Goal: Task Accomplishment & Management: Complete application form

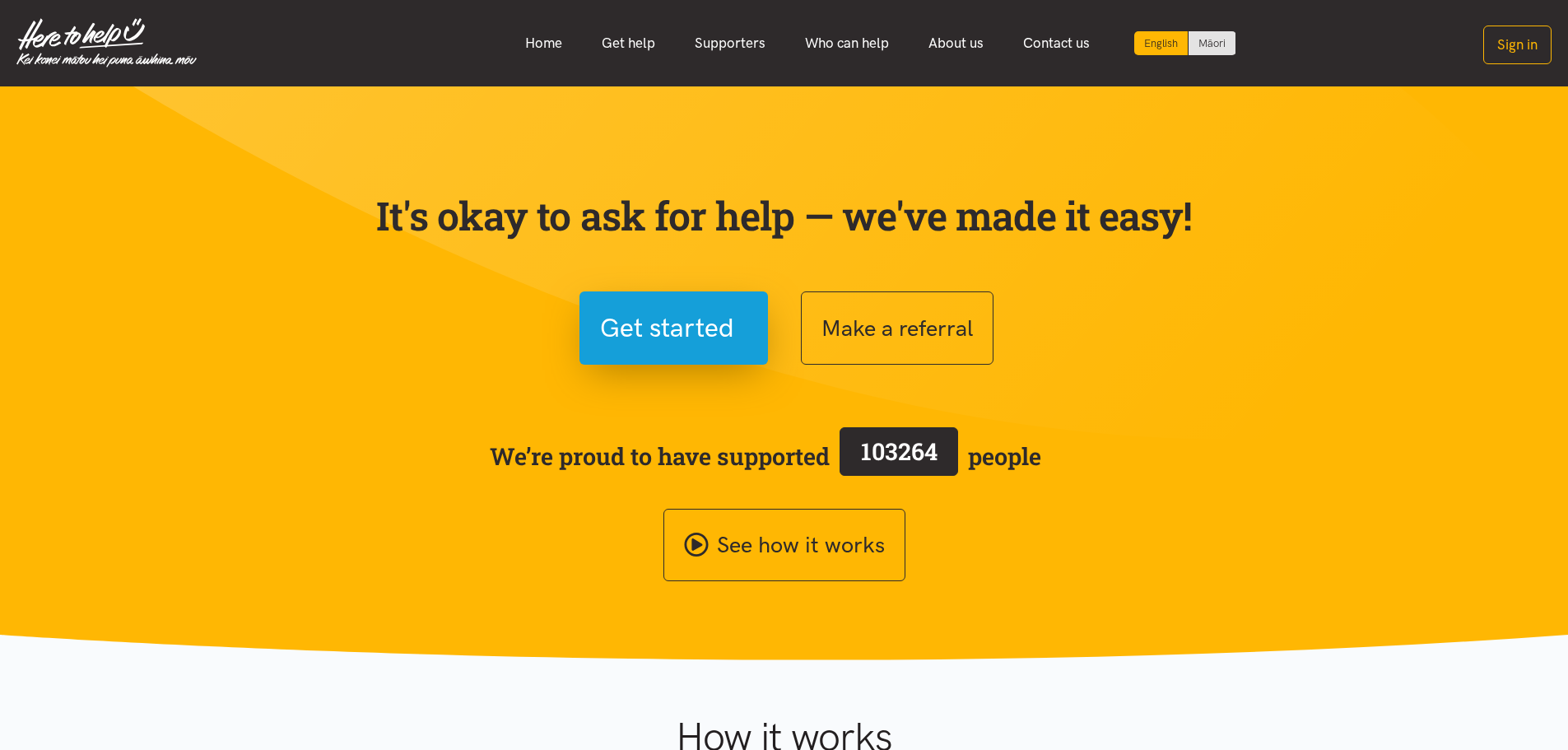
drag, startPoint x: 547, startPoint y: 46, endPoint x: 447, endPoint y: 211, distance: 192.9
click at [547, 46] on link "Home" at bounding box center [544, 43] width 77 height 35
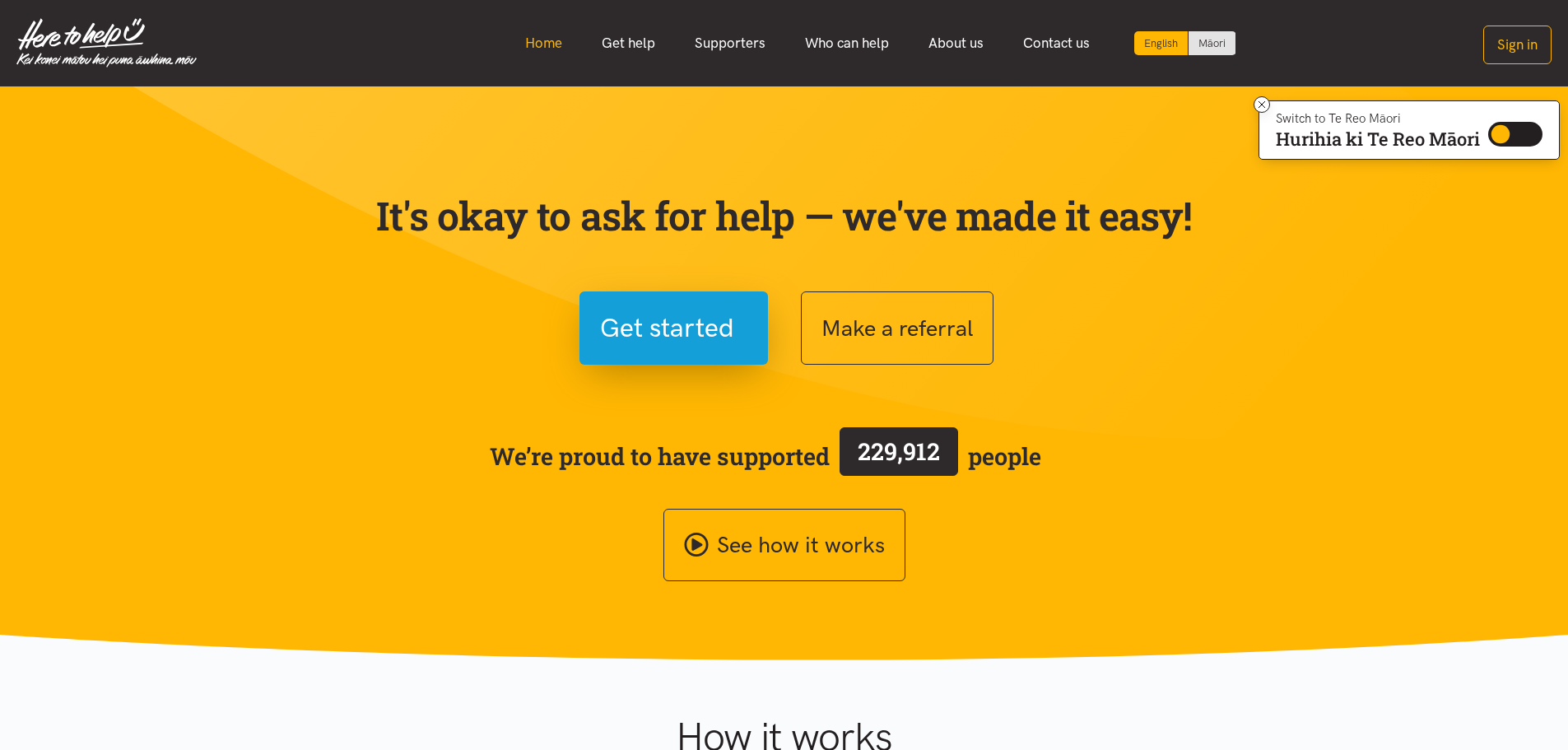
click at [557, 42] on link "Home" at bounding box center [544, 43] width 77 height 35
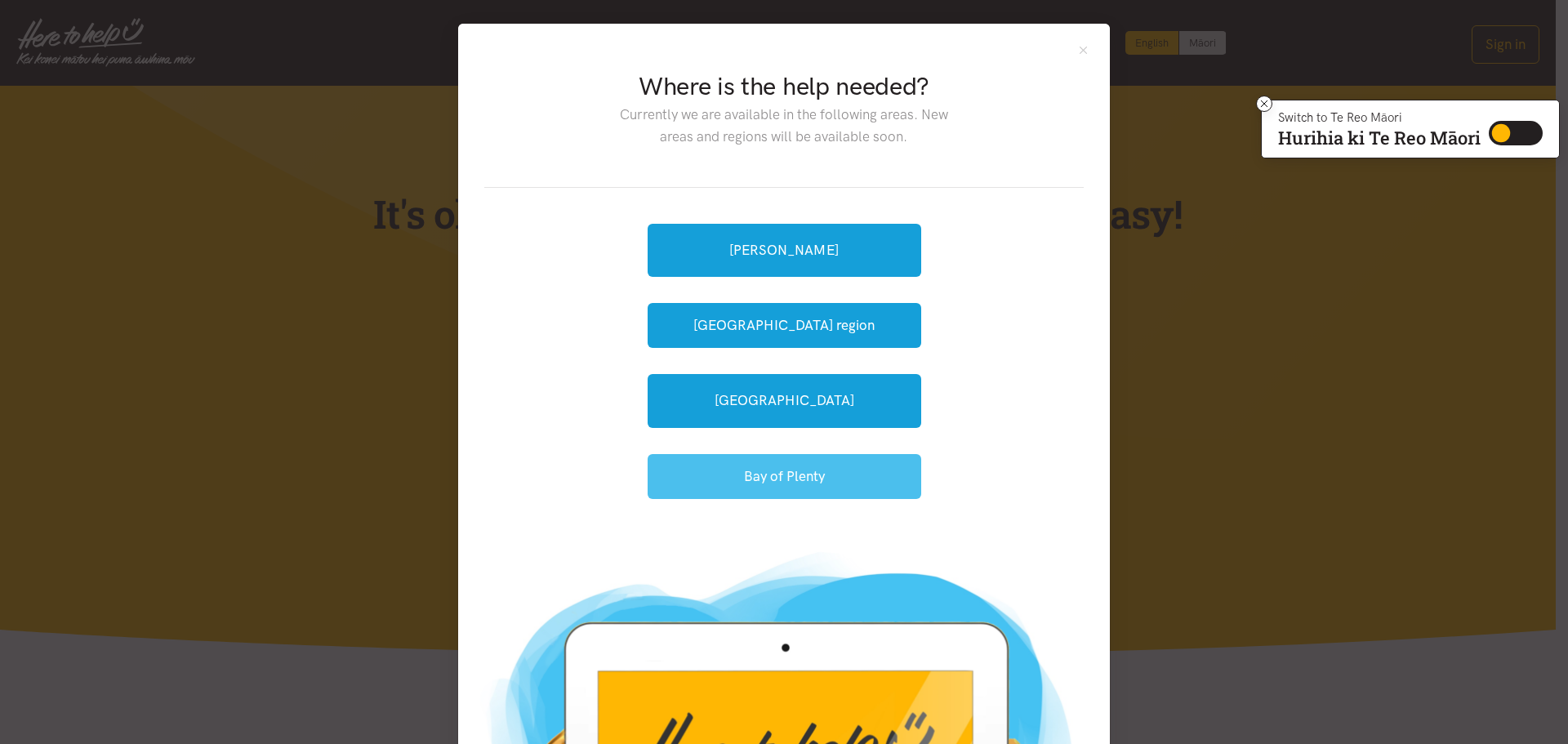
click at [796, 472] on button "Bay of Plenty" at bounding box center [784, 476] width 274 height 45
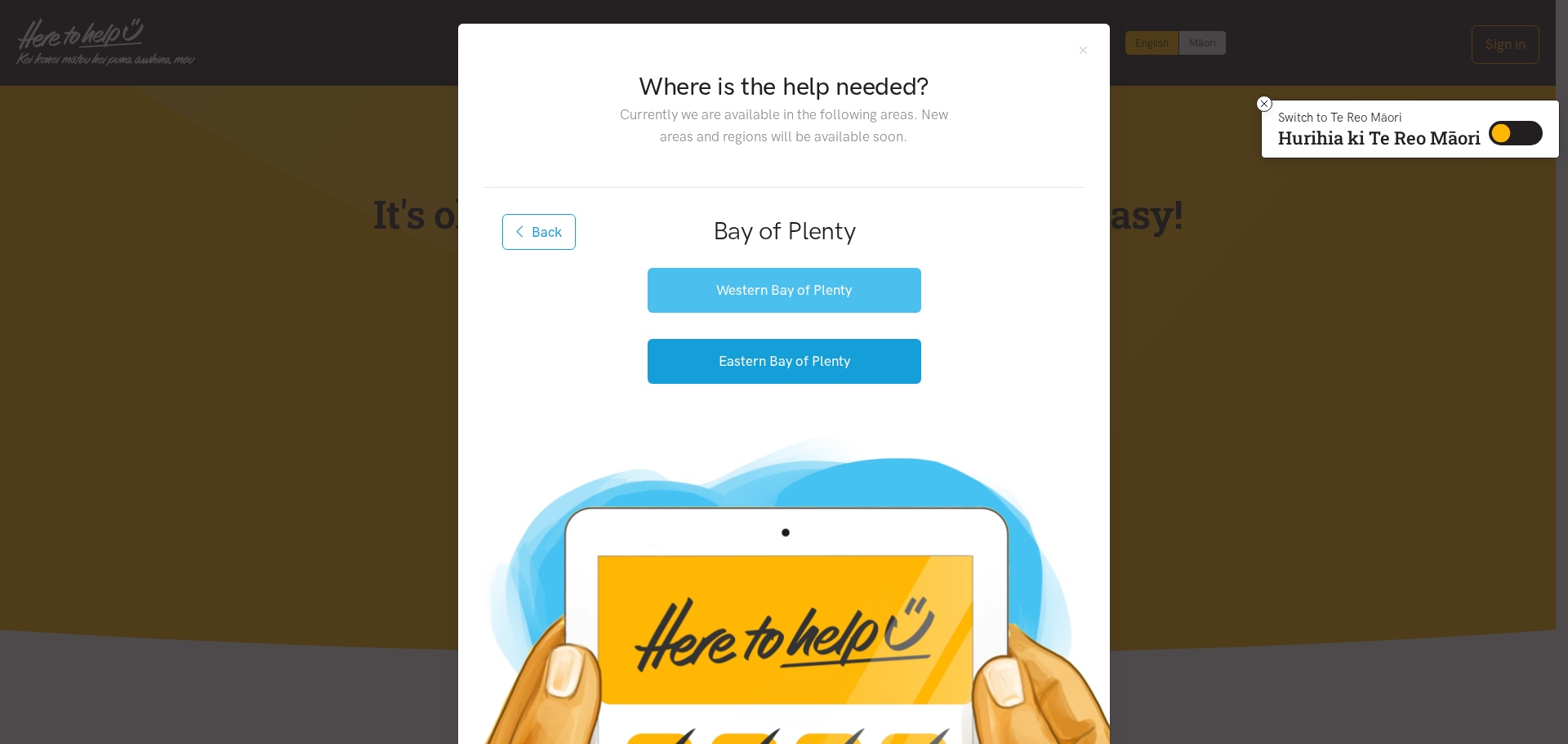
click at [733, 298] on button "Western Bay of Plenty" at bounding box center [784, 290] width 274 height 45
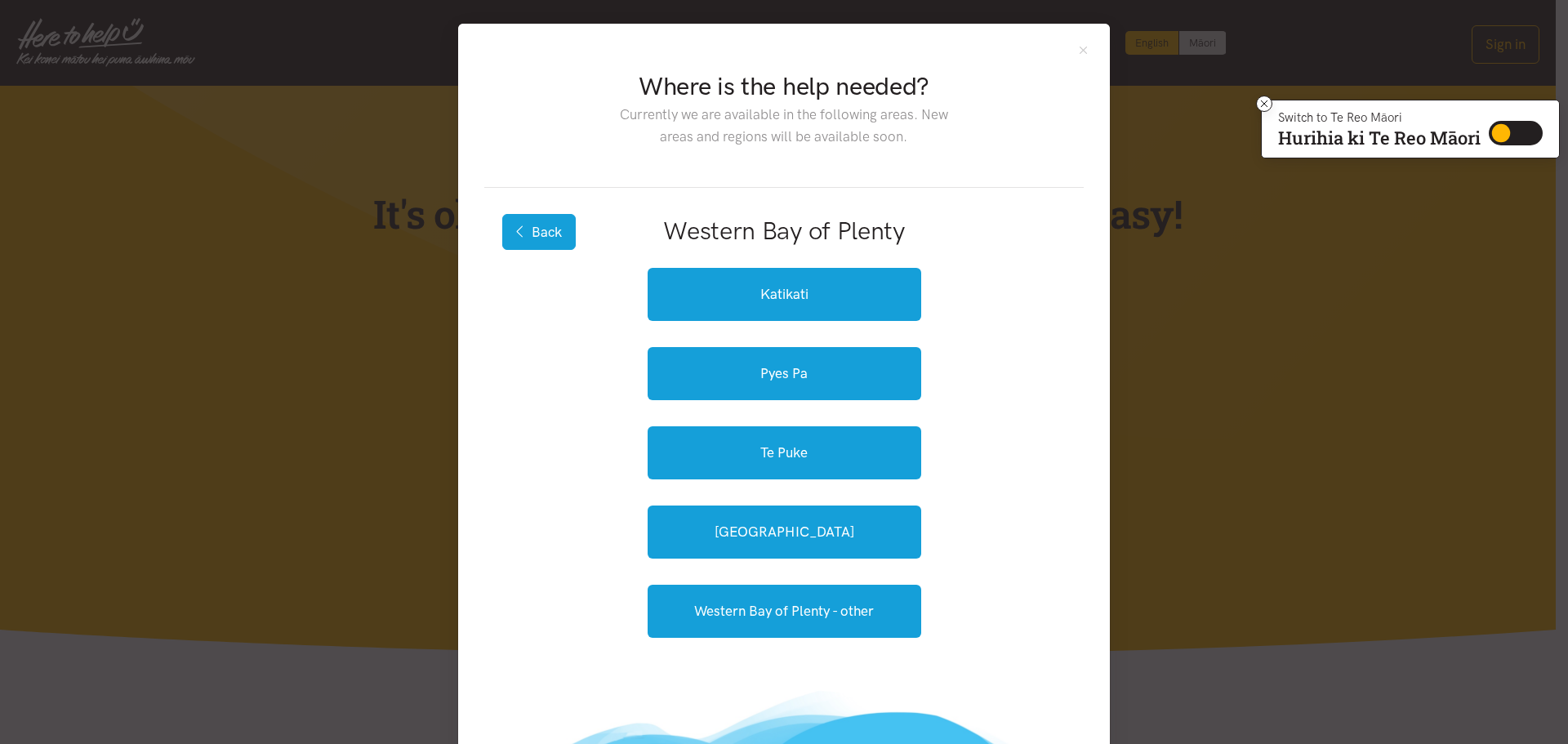
click at [547, 228] on button "Back" at bounding box center [538, 231] width 74 height 36
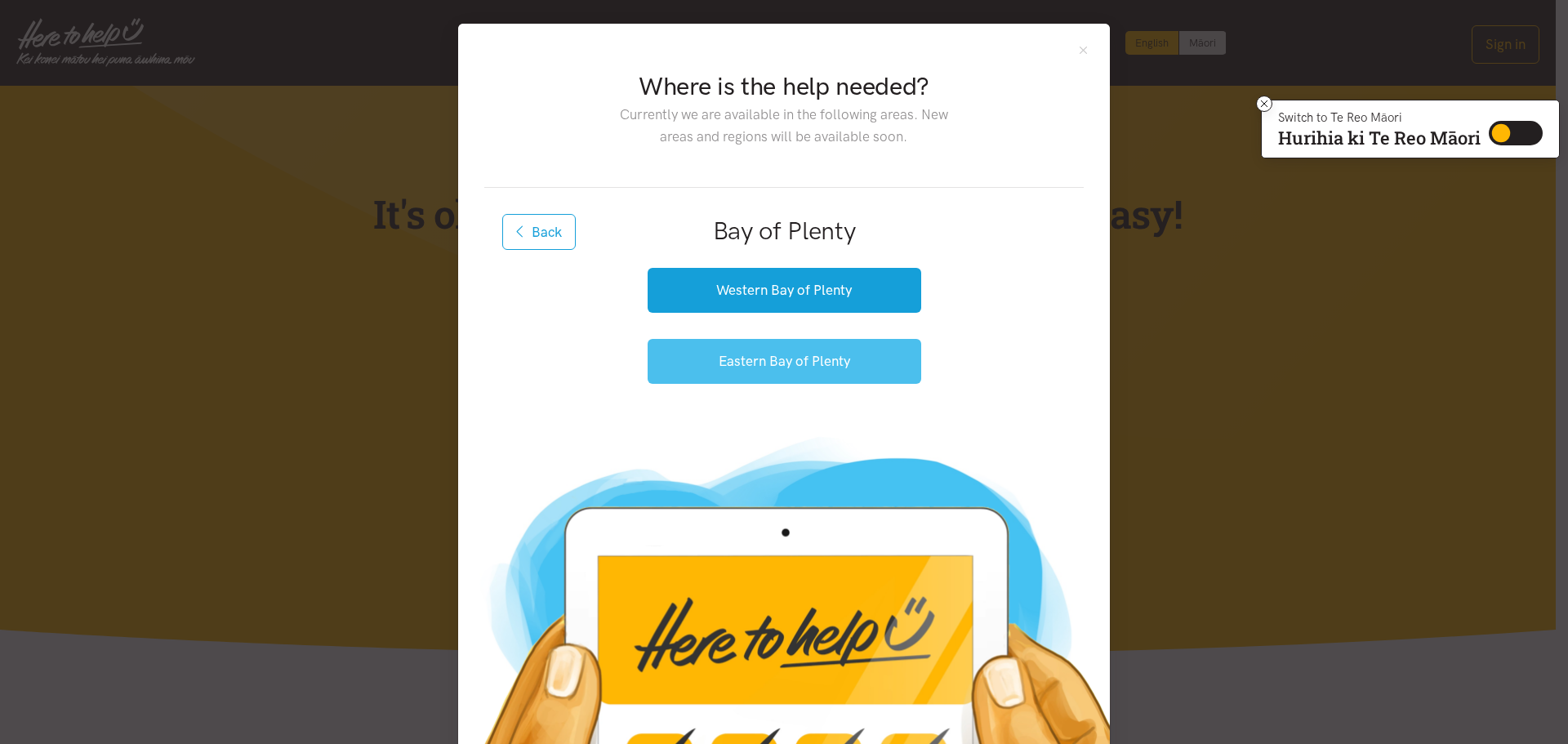
click at [813, 363] on button "Eastern Bay of Plenty" at bounding box center [784, 361] width 274 height 45
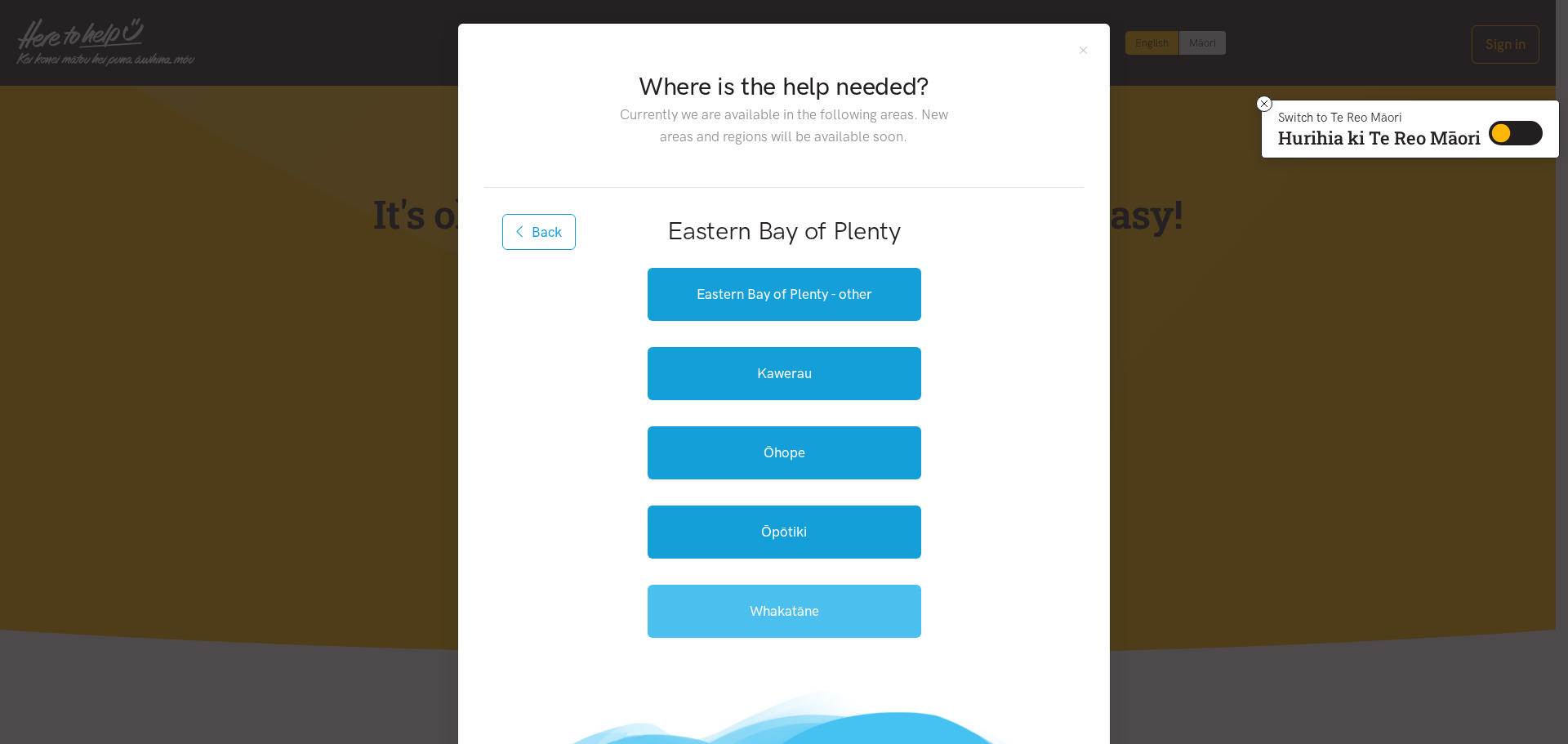
click at [819, 624] on link "Whakatāne" at bounding box center [784, 611] width 274 height 53
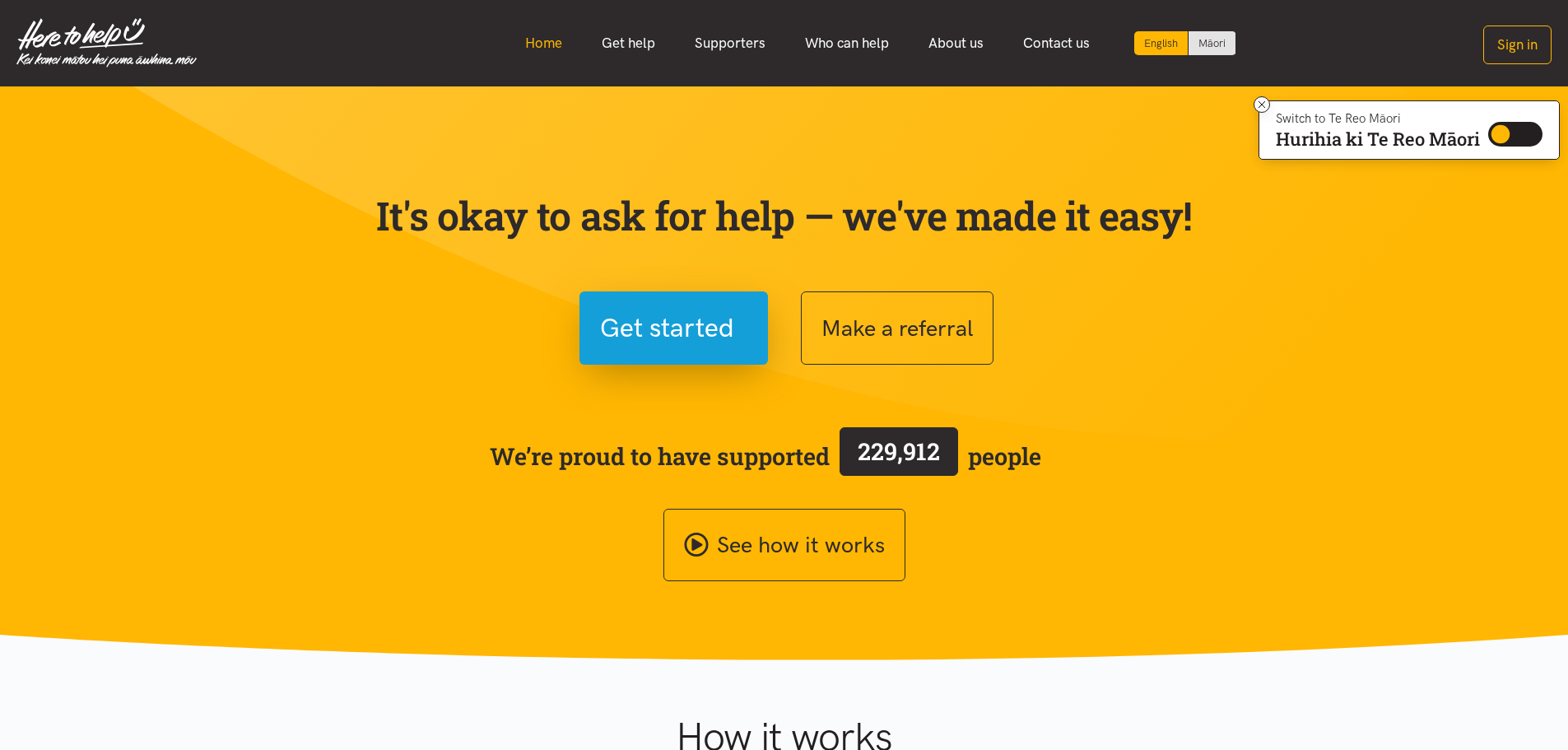
click at [531, 43] on link "Home" at bounding box center [544, 43] width 77 height 35
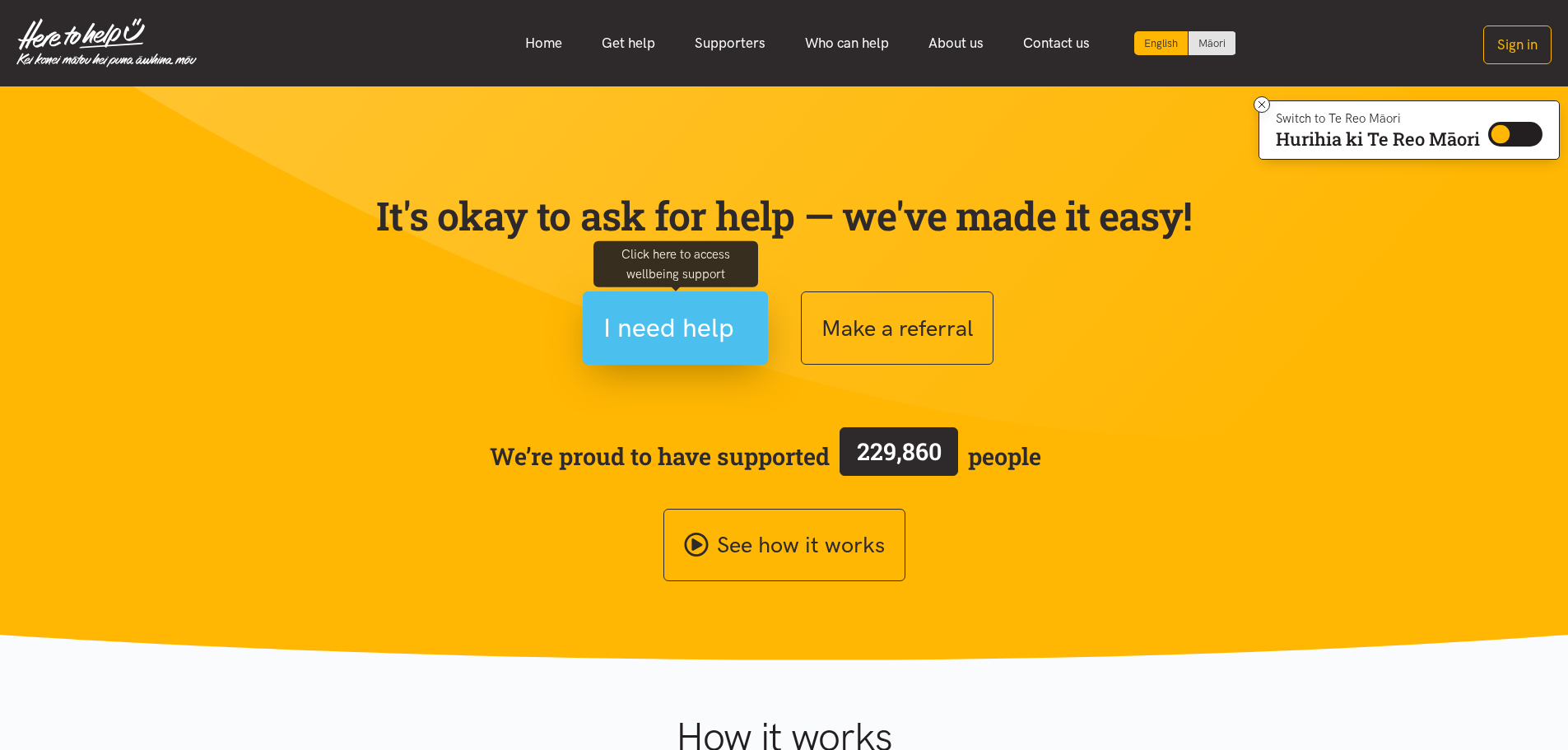
click at [662, 325] on span "I need help" at bounding box center [668, 328] width 130 height 42
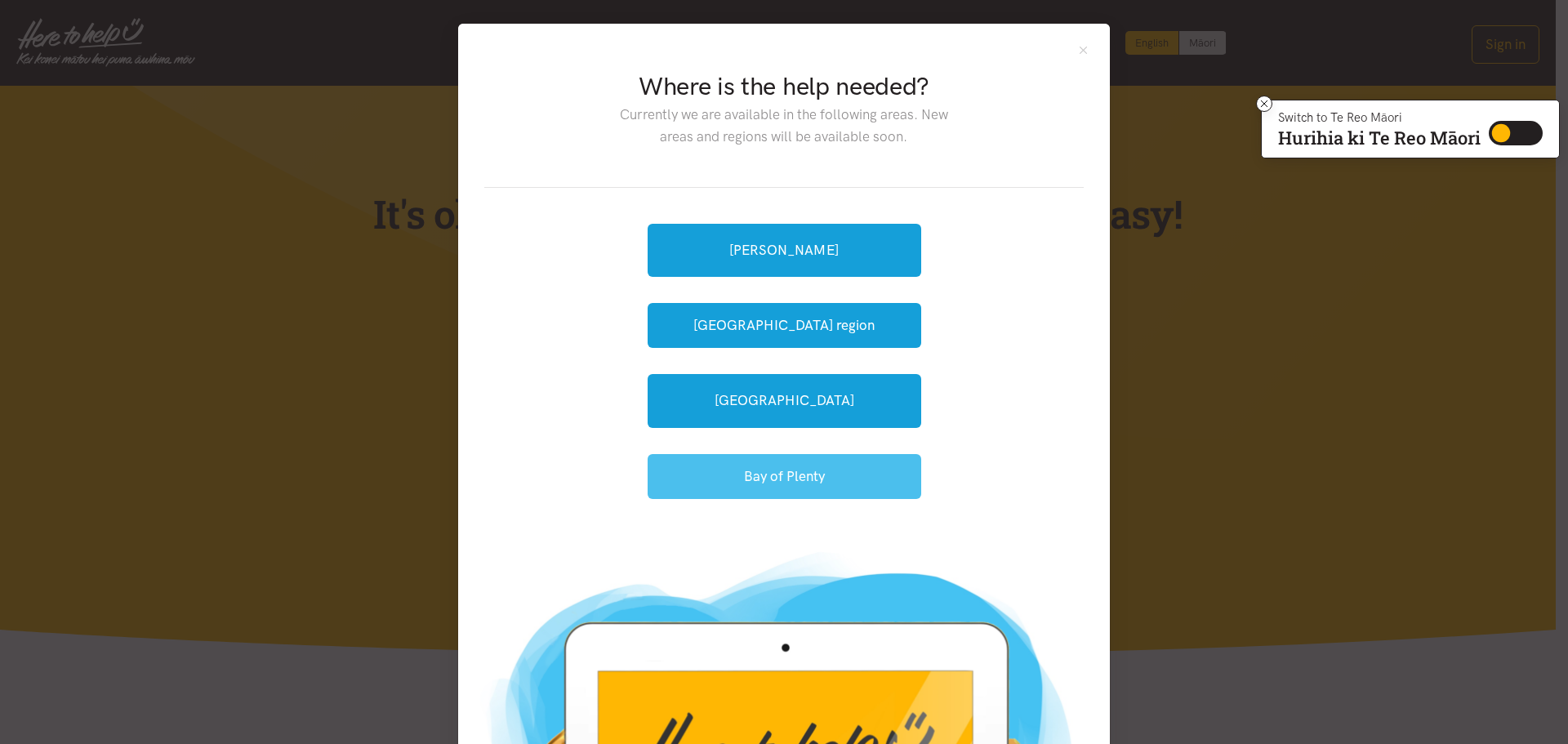
click at [763, 479] on button "Bay of Plenty" at bounding box center [784, 476] width 274 height 45
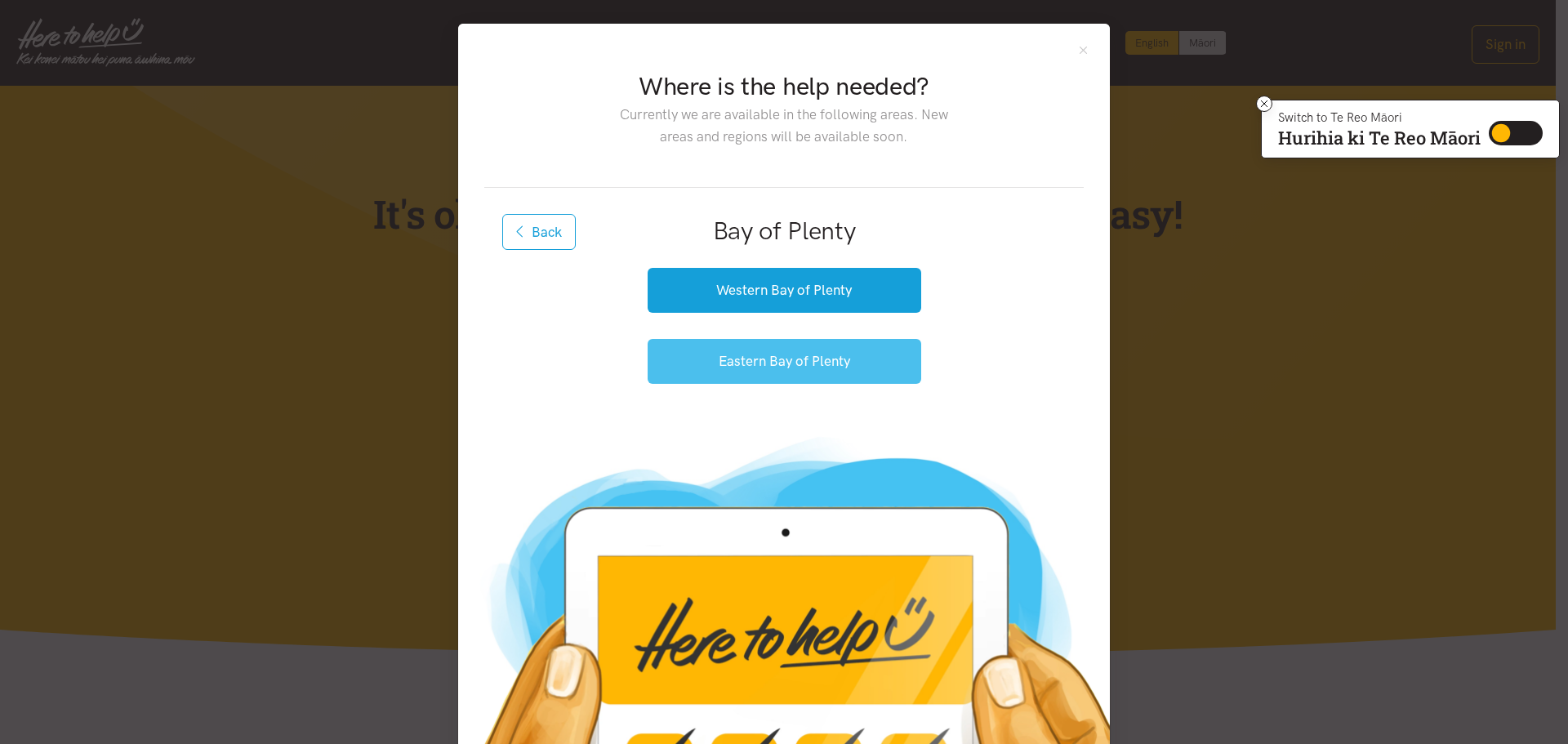
click at [774, 360] on button "Eastern Bay of Plenty" at bounding box center [784, 361] width 274 height 45
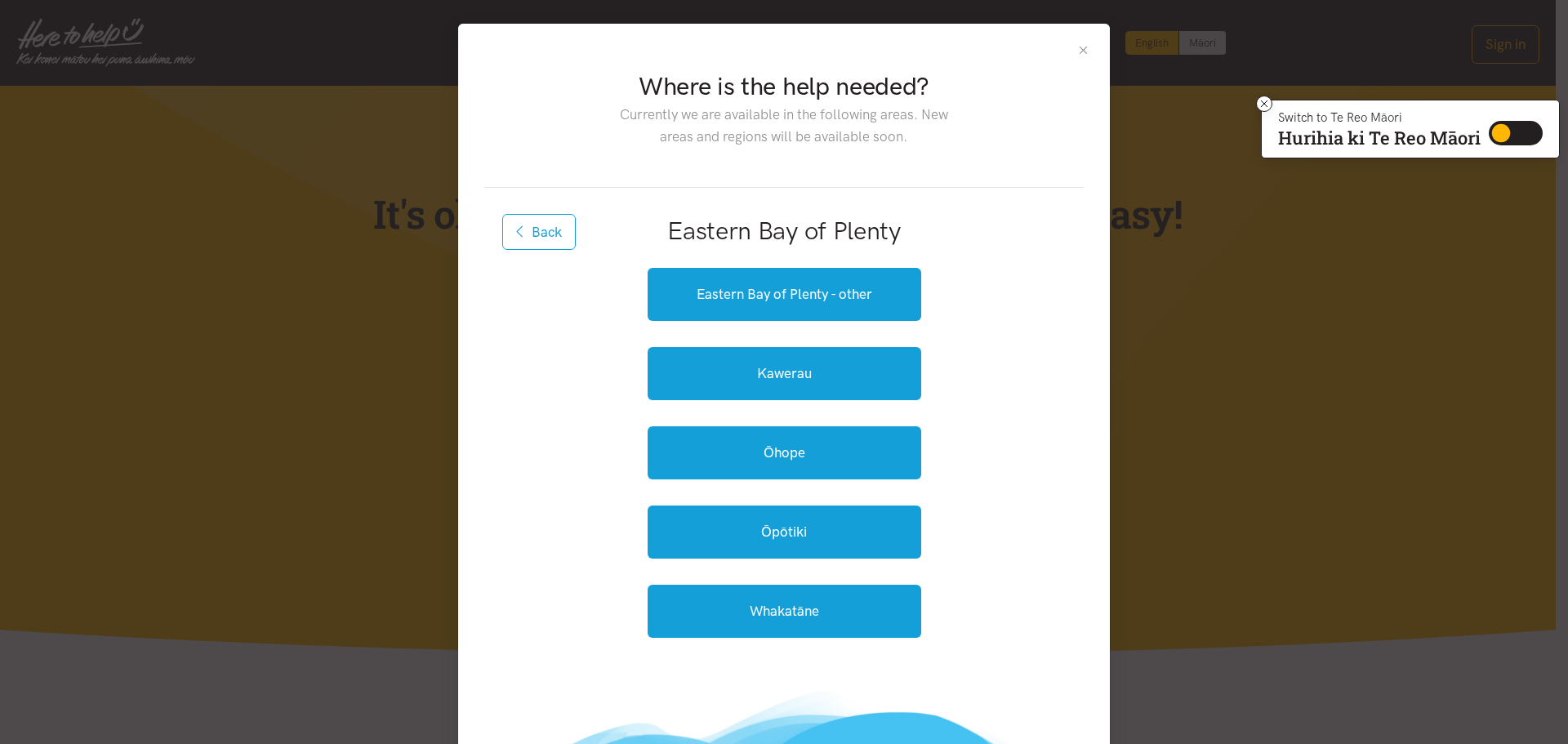
click at [1076, 51] on button "Close" at bounding box center [1083, 50] width 14 height 14
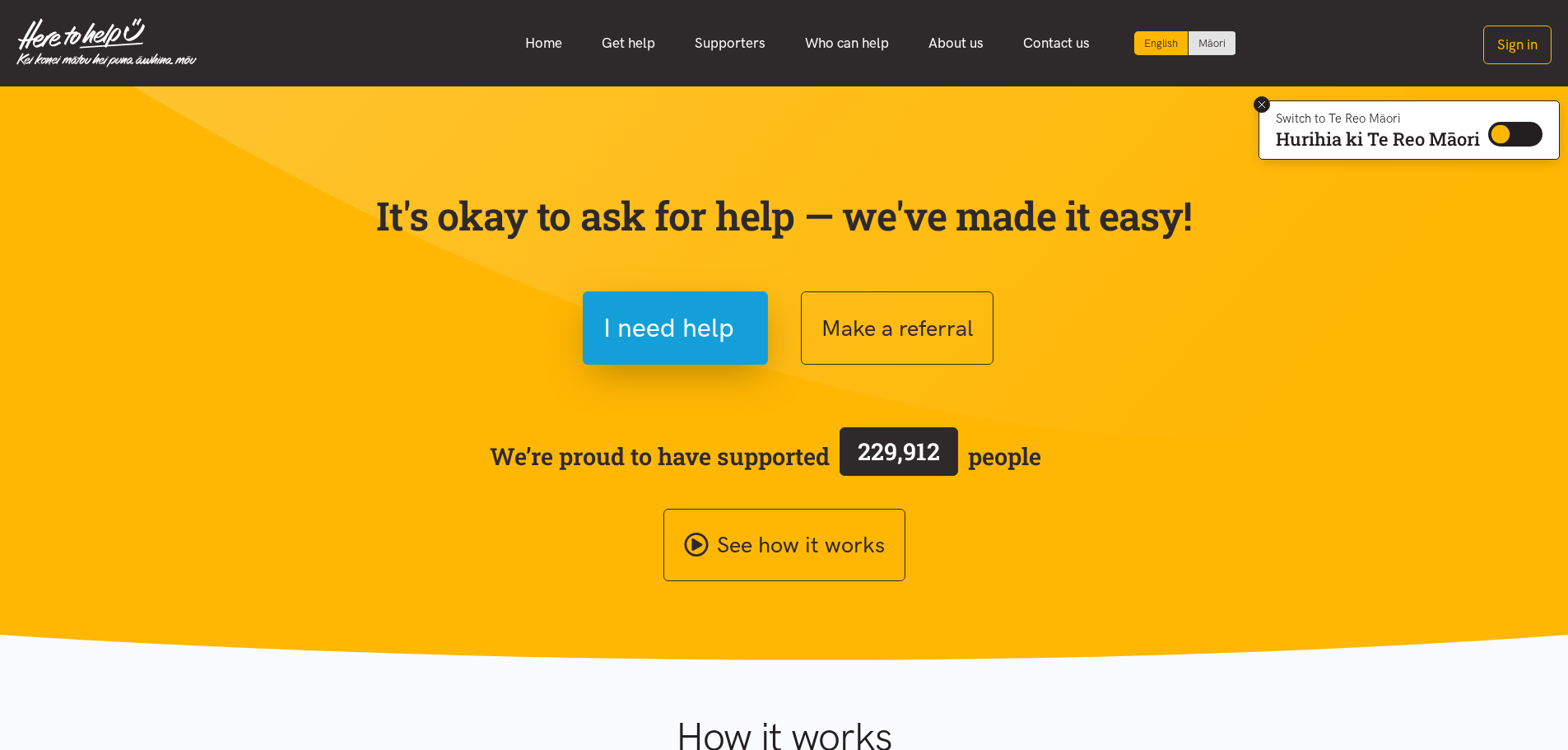
click at [1259, 103] on icon at bounding box center [1262, 105] width 13 height 13
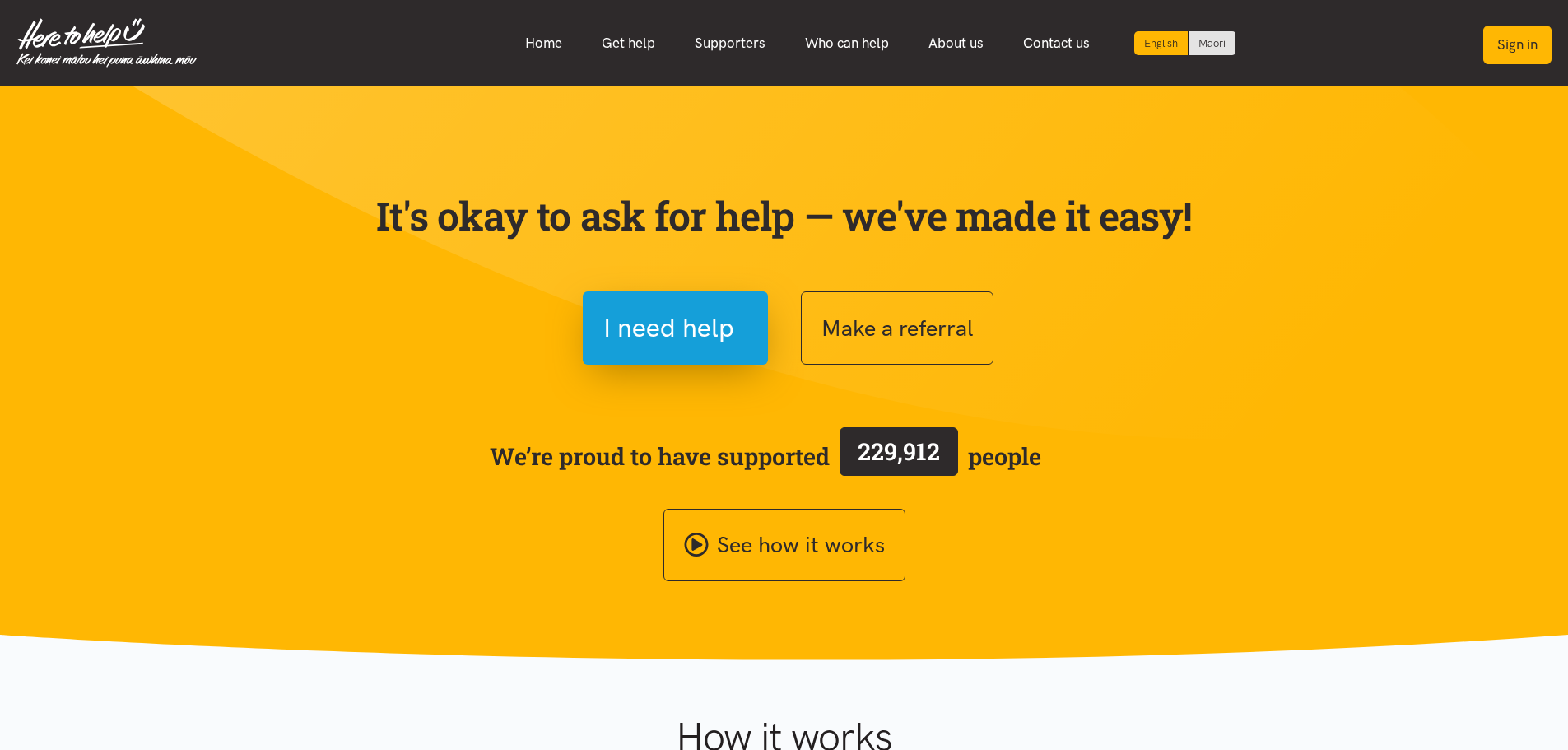
click at [1497, 48] on button "Sign in" at bounding box center [1518, 45] width 69 height 38
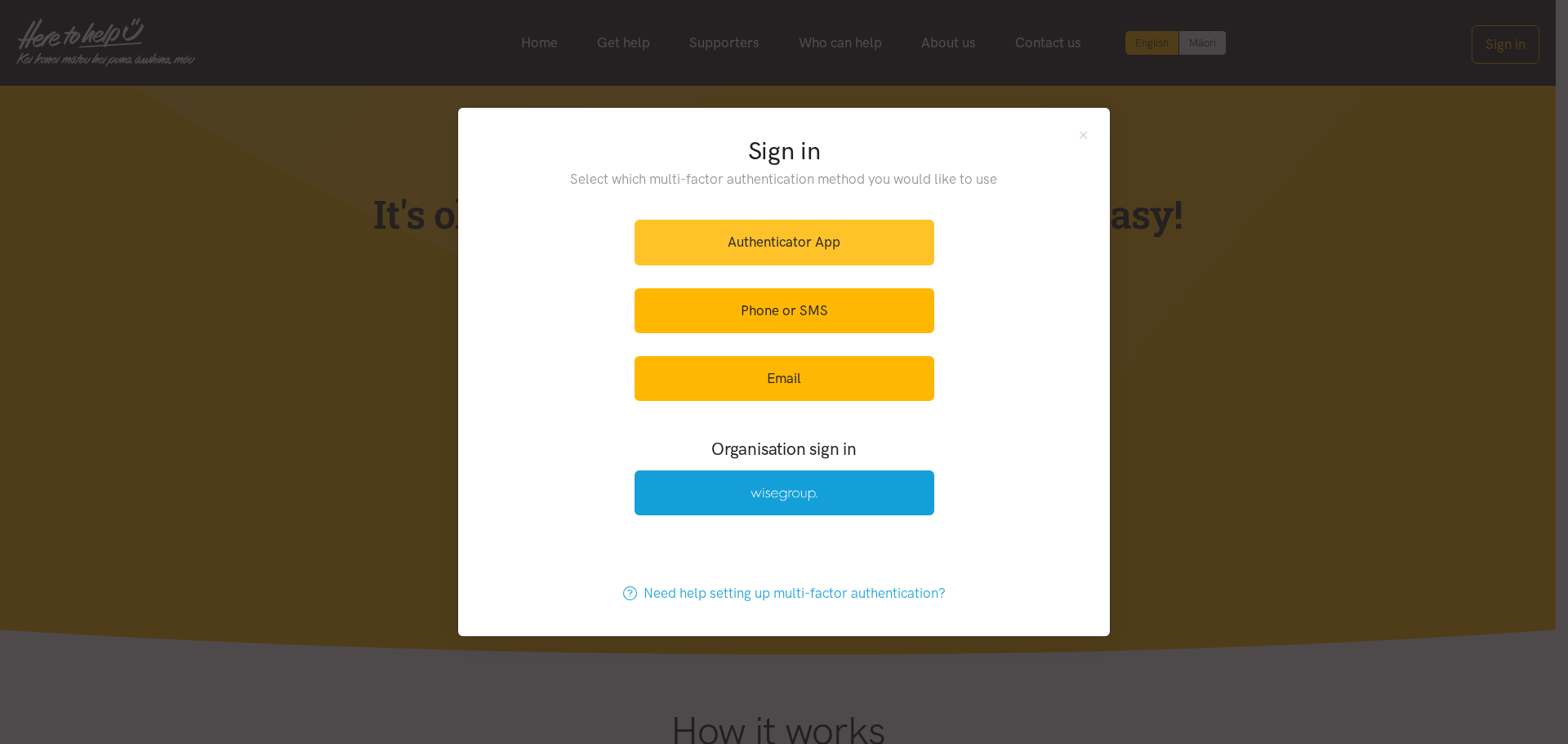
click at [864, 249] on link "Authenticator App" at bounding box center [784, 242] width 299 height 45
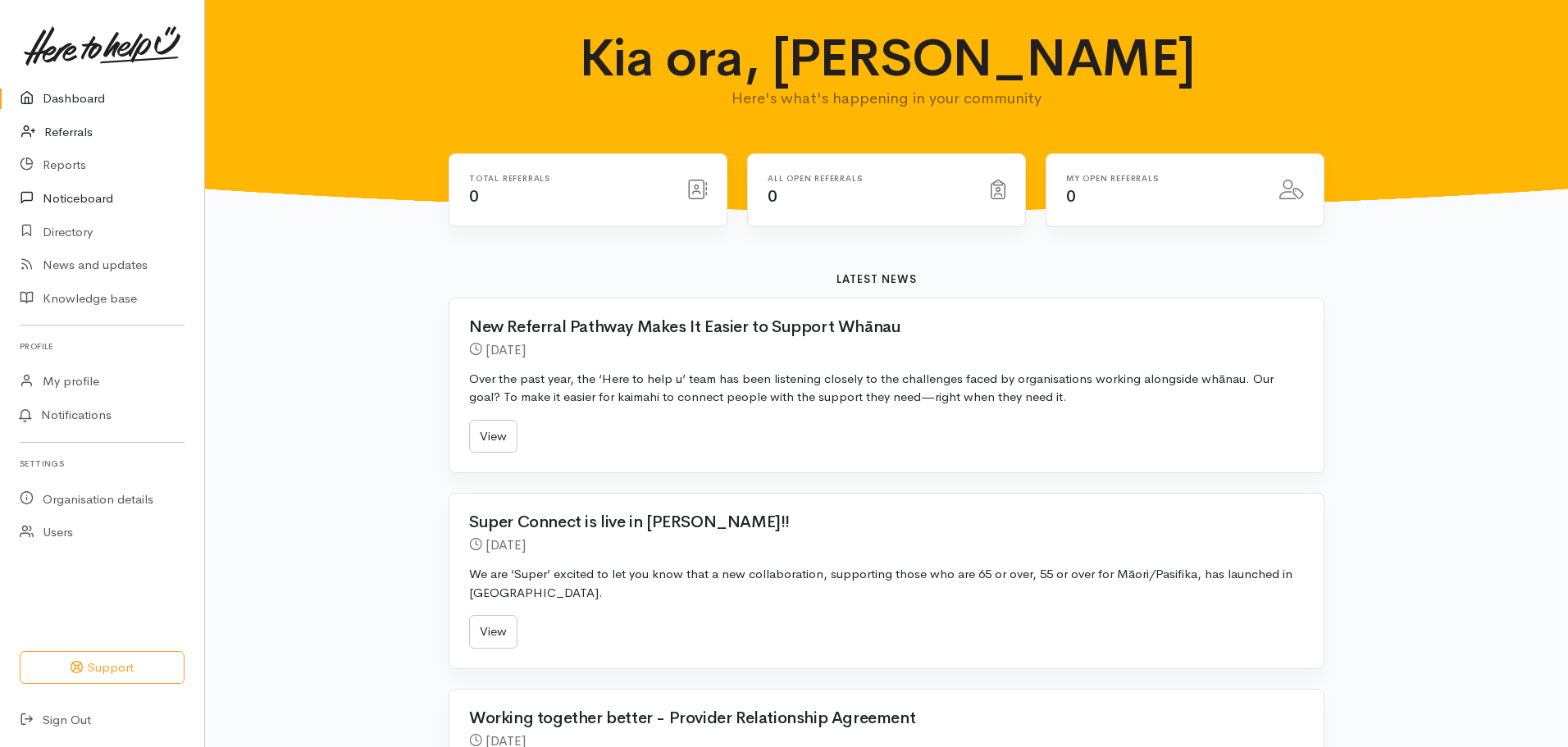
drag, startPoint x: 74, startPoint y: 136, endPoint x: 142, endPoint y: 189, distance: 86.2
click at [74, 136] on link "Referrals" at bounding box center [102, 132] width 204 height 33
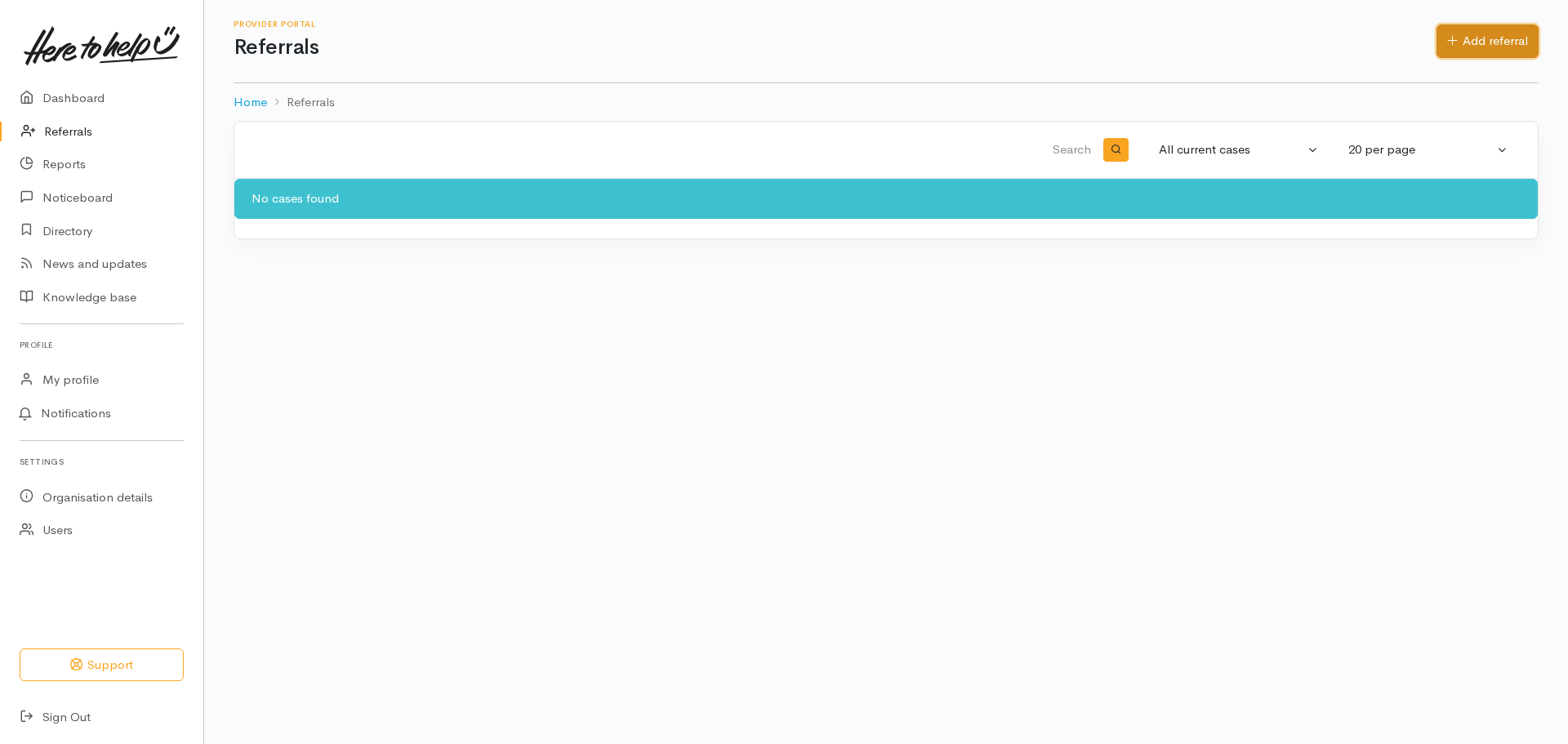
click at [1476, 37] on link "Add referral" at bounding box center [1487, 41] width 102 height 33
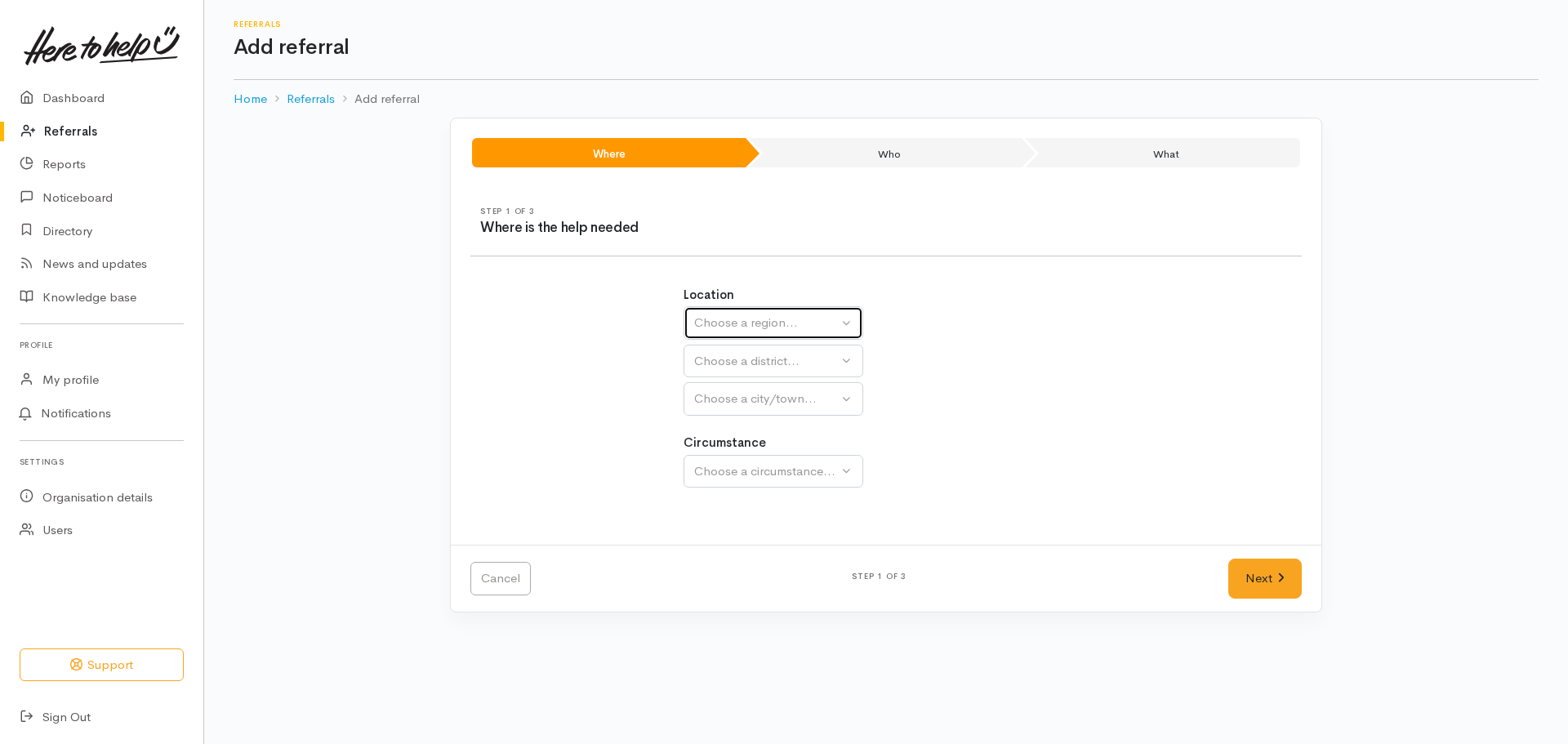
click at [811, 323] on div "Choose a region..." at bounding box center [766, 323] width 144 height 19
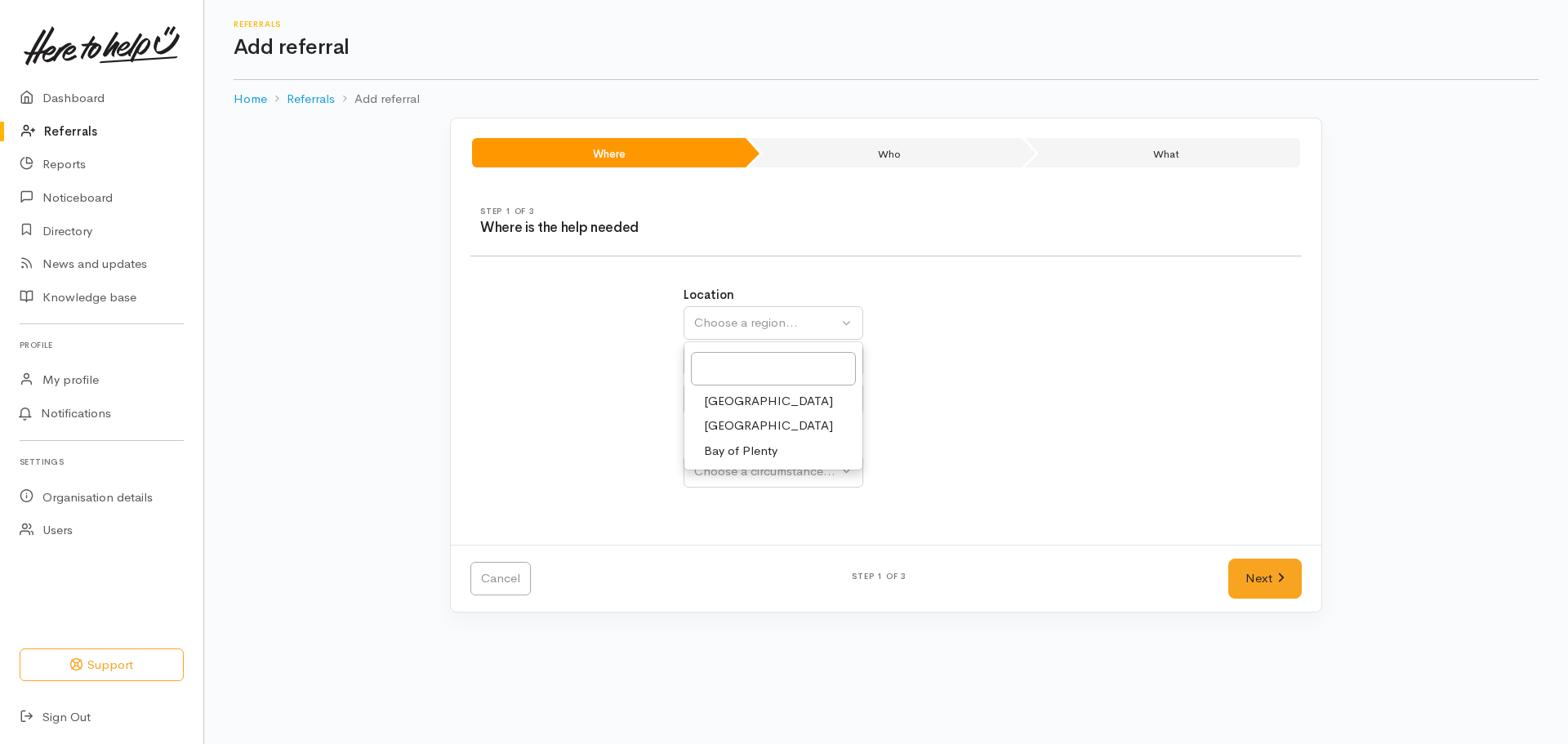
click at [775, 453] on span "Bay of Plenty" at bounding box center [740, 450] width 74 height 19
select select "4"
select select
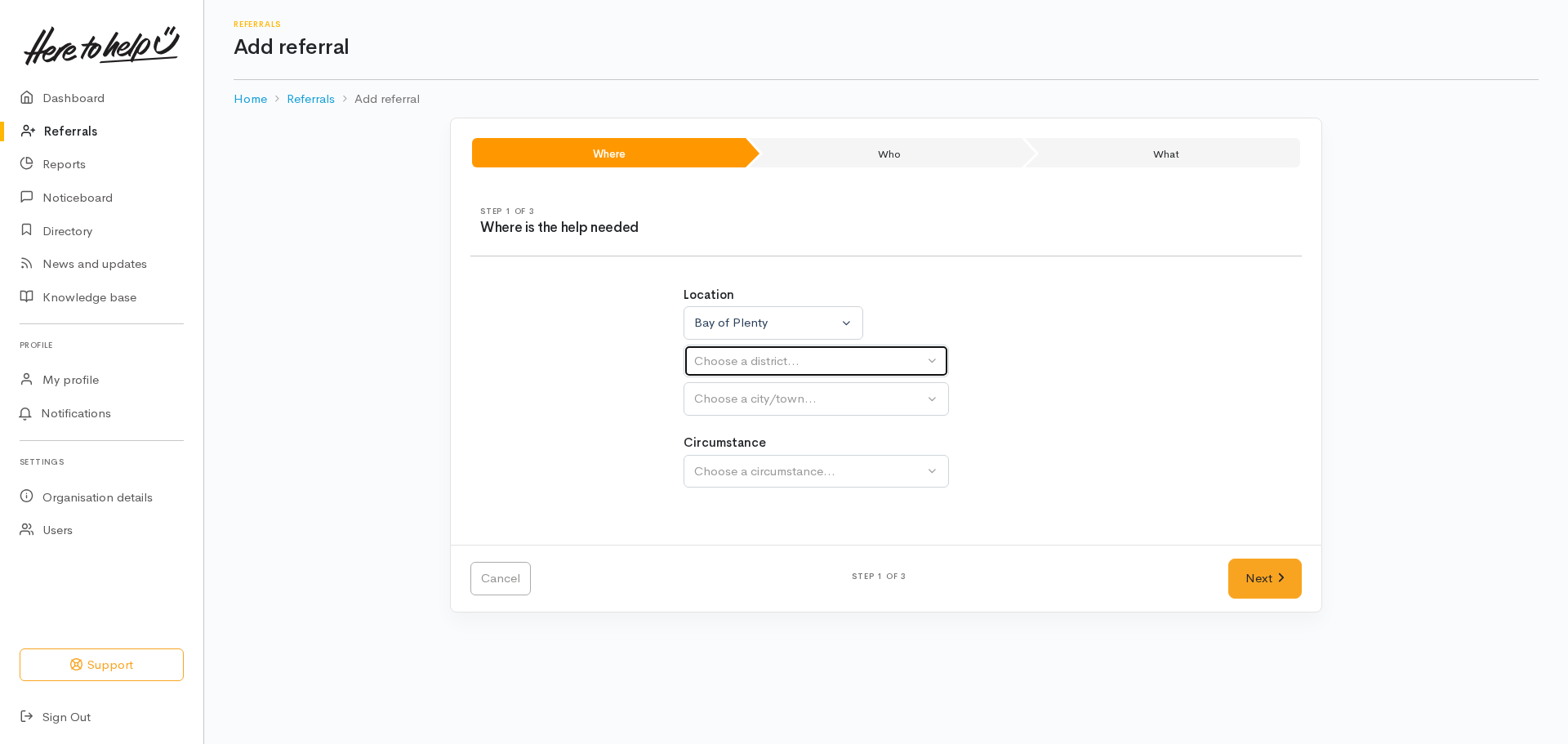
click at [785, 366] on div "Choose a district..." at bounding box center [809, 361] width 230 height 19
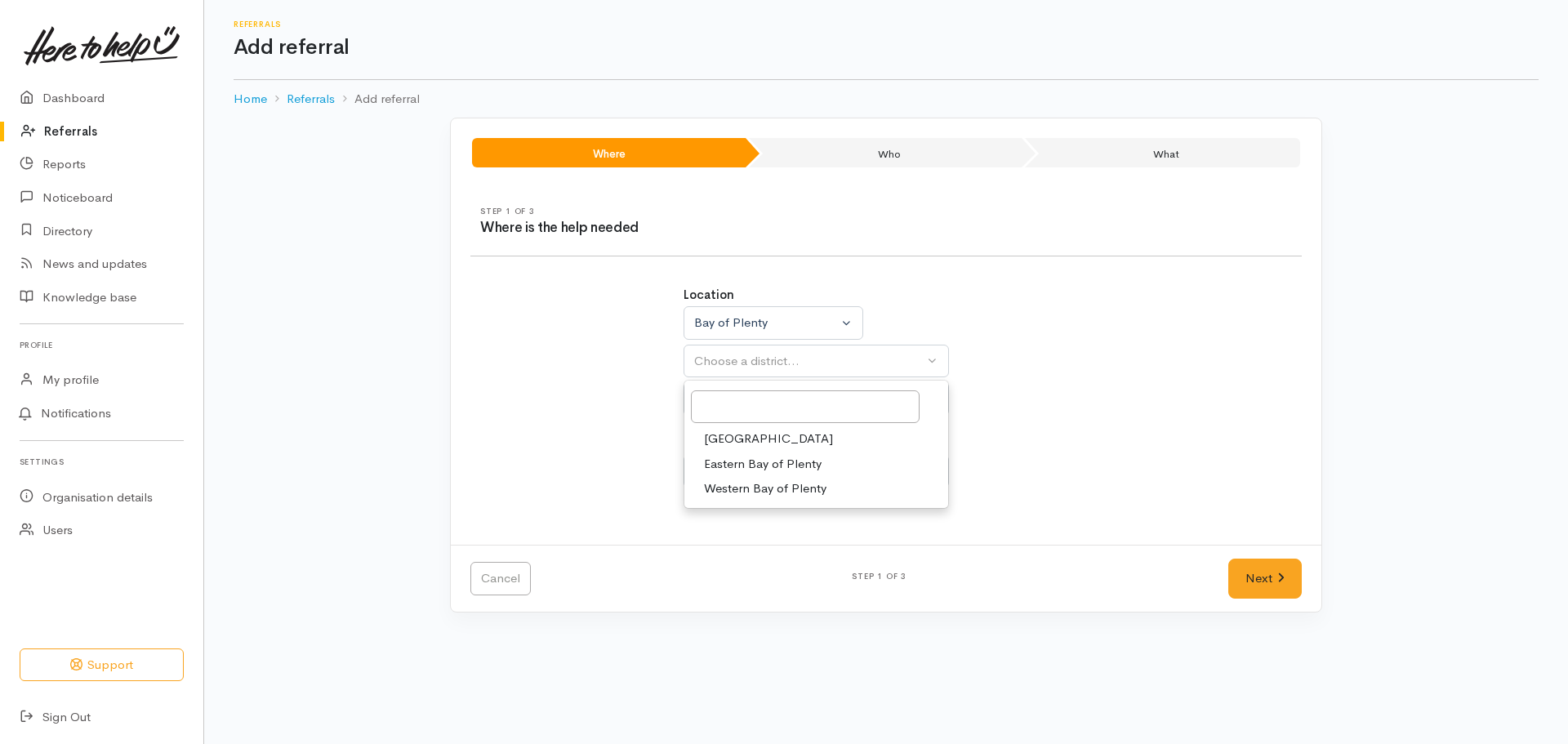
click at [784, 468] on span "Eastern Bay of Plenty" at bounding box center [762, 464] width 118 height 19
select select "13"
select select
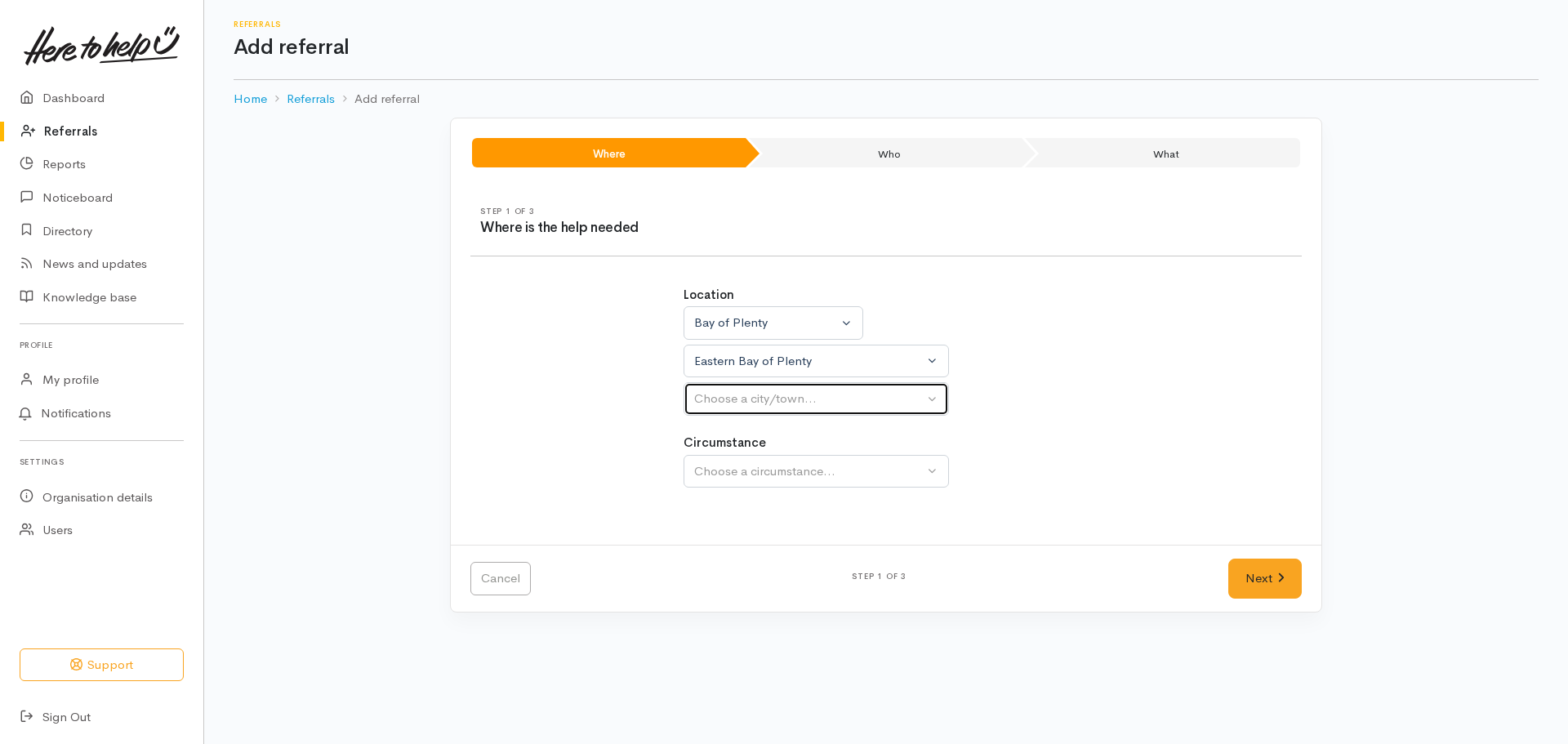
click at [778, 396] on div "Choose a city/town..." at bounding box center [809, 398] width 230 height 19
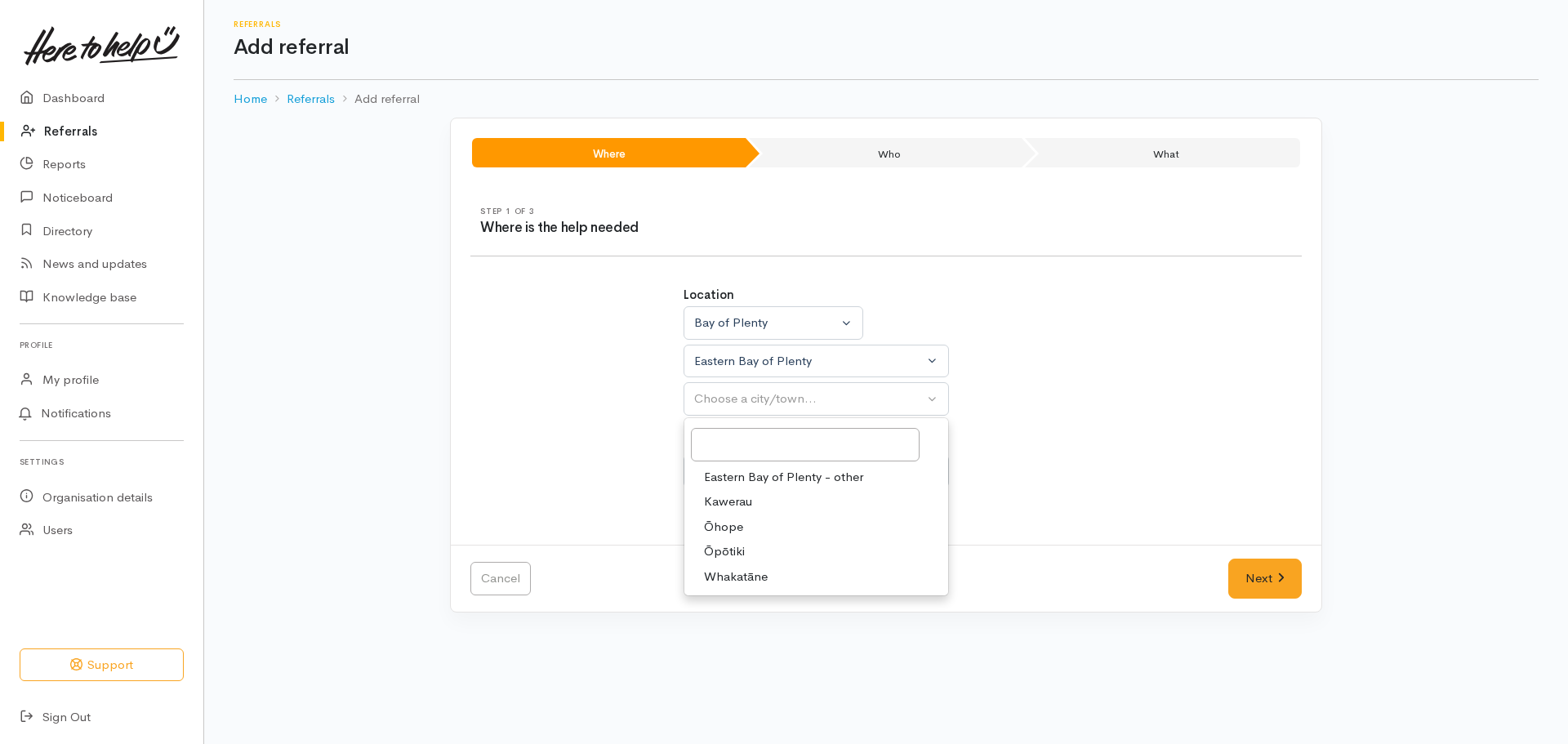
click at [784, 474] on span "Eastern Bay of Plenty - other" at bounding box center [783, 477] width 159 height 19
select select "179"
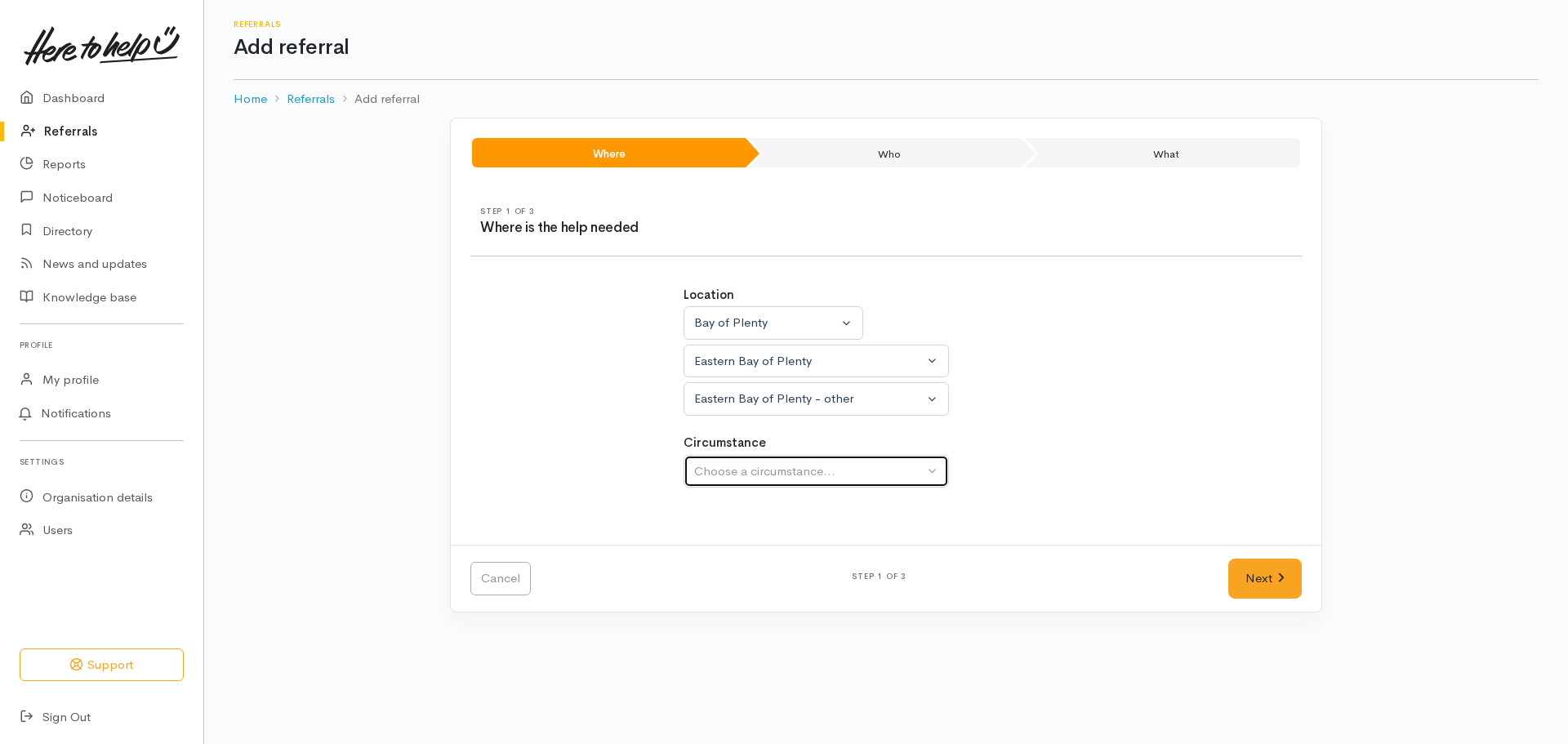
click at [782, 475] on div "Choose a circumstance..." at bounding box center [809, 471] width 230 height 19
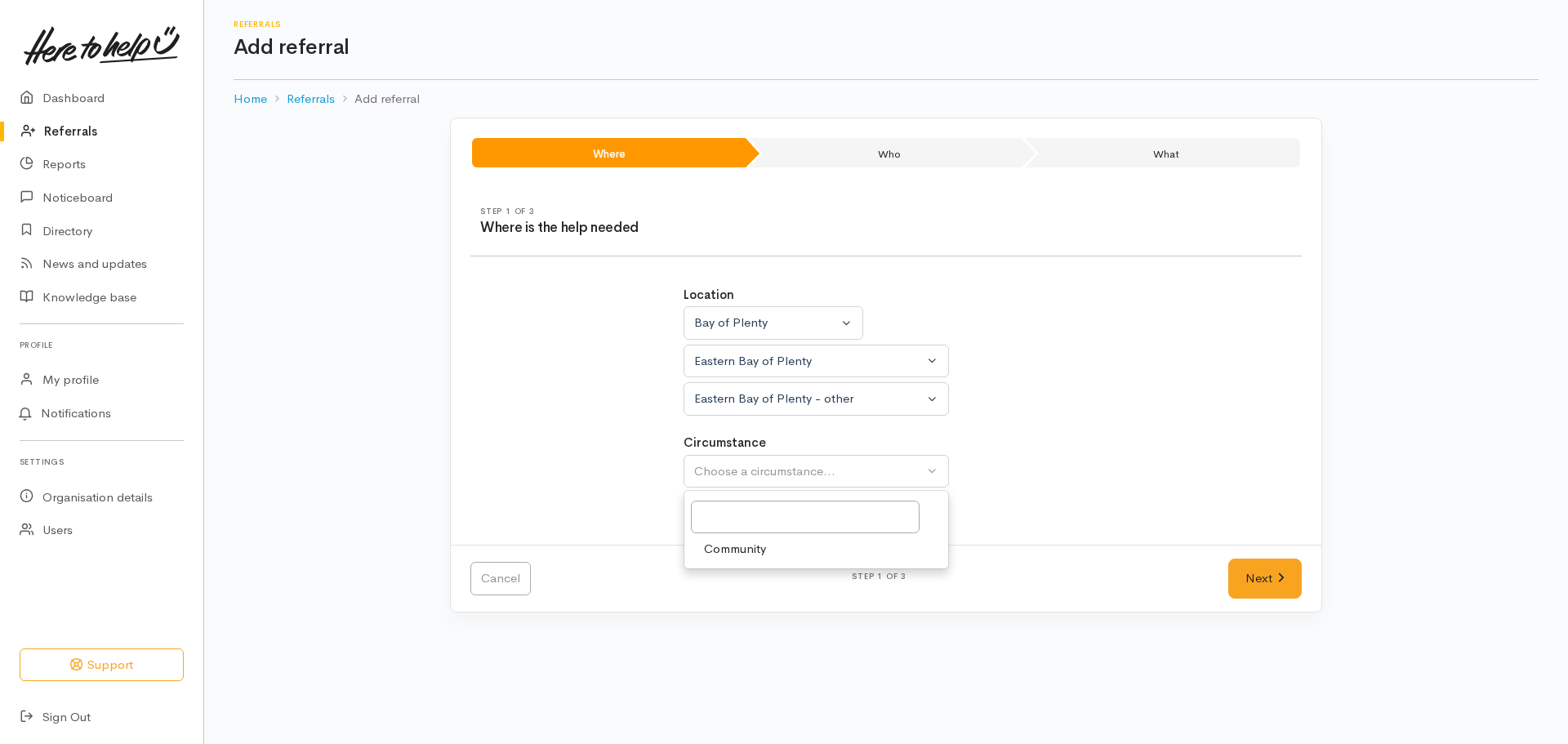
click at [757, 551] on span "Community" at bounding box center [734, 549] width 62 height 19
select select "2"
click at [1249, 576] on link "Next" at bounding box center [1264, 578] width 74 height 40
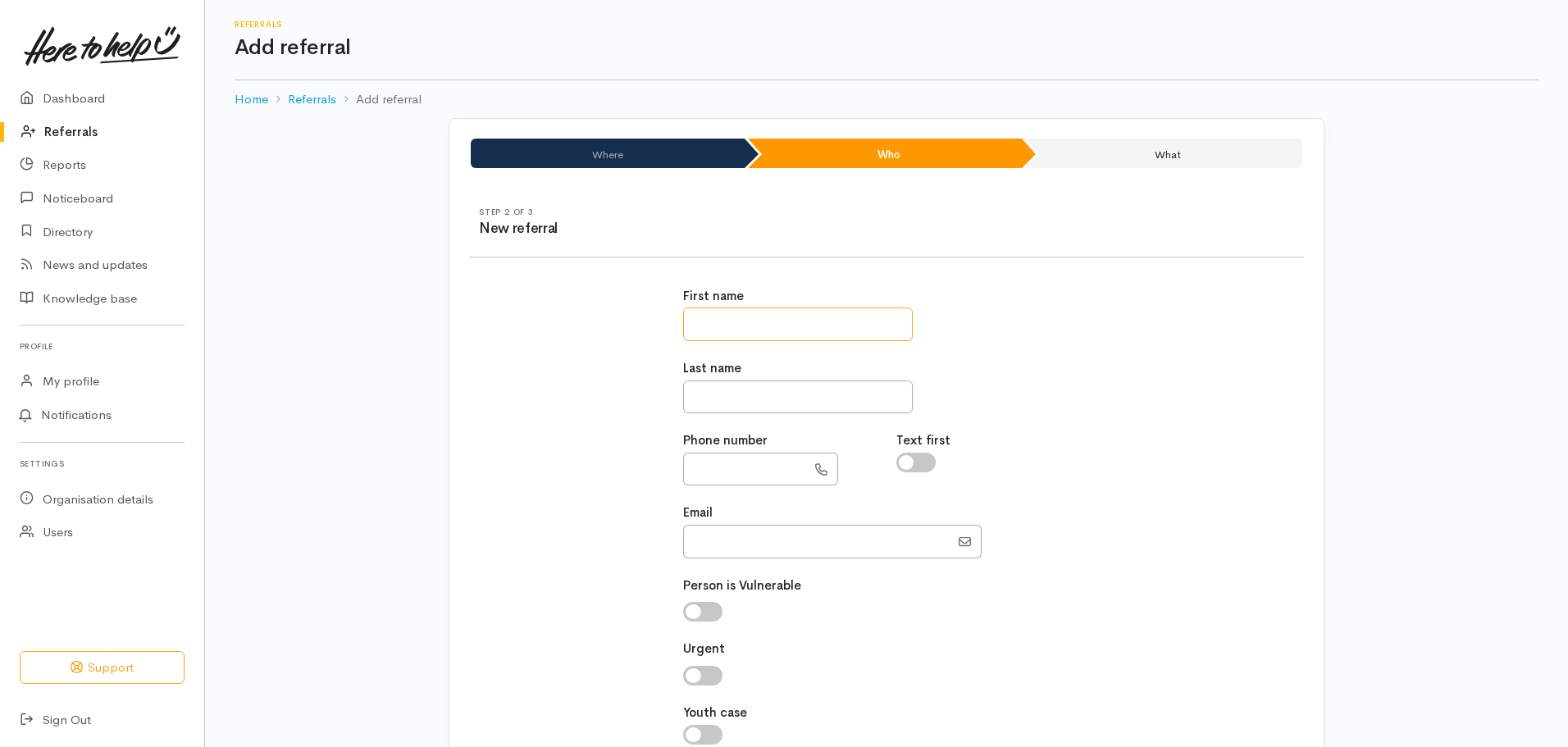
click at [777, 322] on input "text" at bounding box center [798, 324] width 230 height 33
click at [732, 328] on input "text" at bounding box center [798, 324] width 230 height 33
paste input "**********"
drag, startPoint x: 809, startPoint y: 324, endPoint x: 731, endPoint y: 320, distance: 78.1
click at [731, 320] on input "**********" at bounding box center [798, 324] width 230 height 33
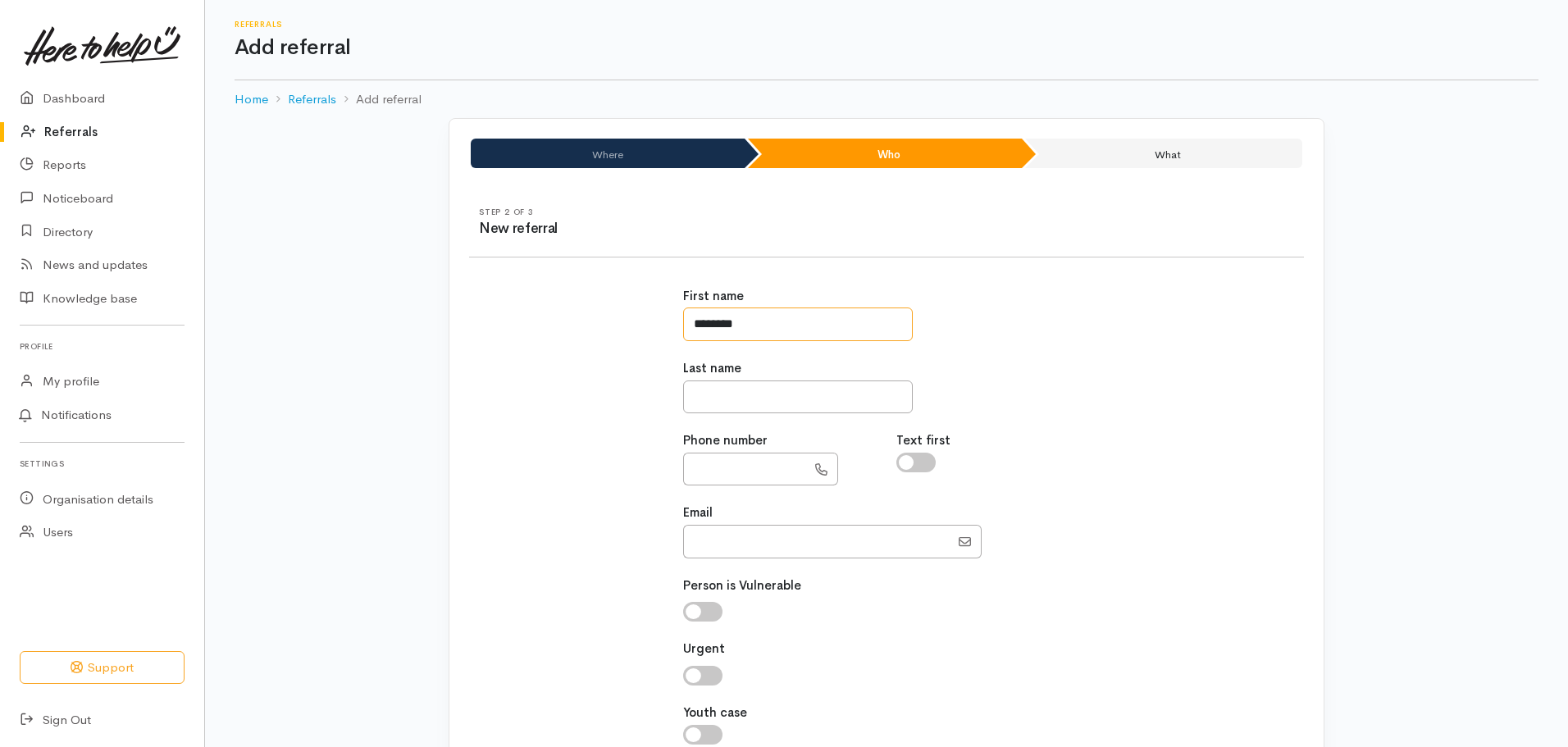
type input "*******"
click at [737, 374] on label "Last name" at bounding box center [712, 368] width 58 height 19
click at [742, 391] on input "text" at bounding box center [798, 397] width 230 height 33
click at [704, 400] on input "text" at bounding box center [798, 397] width 230 height 33
paste input "******"
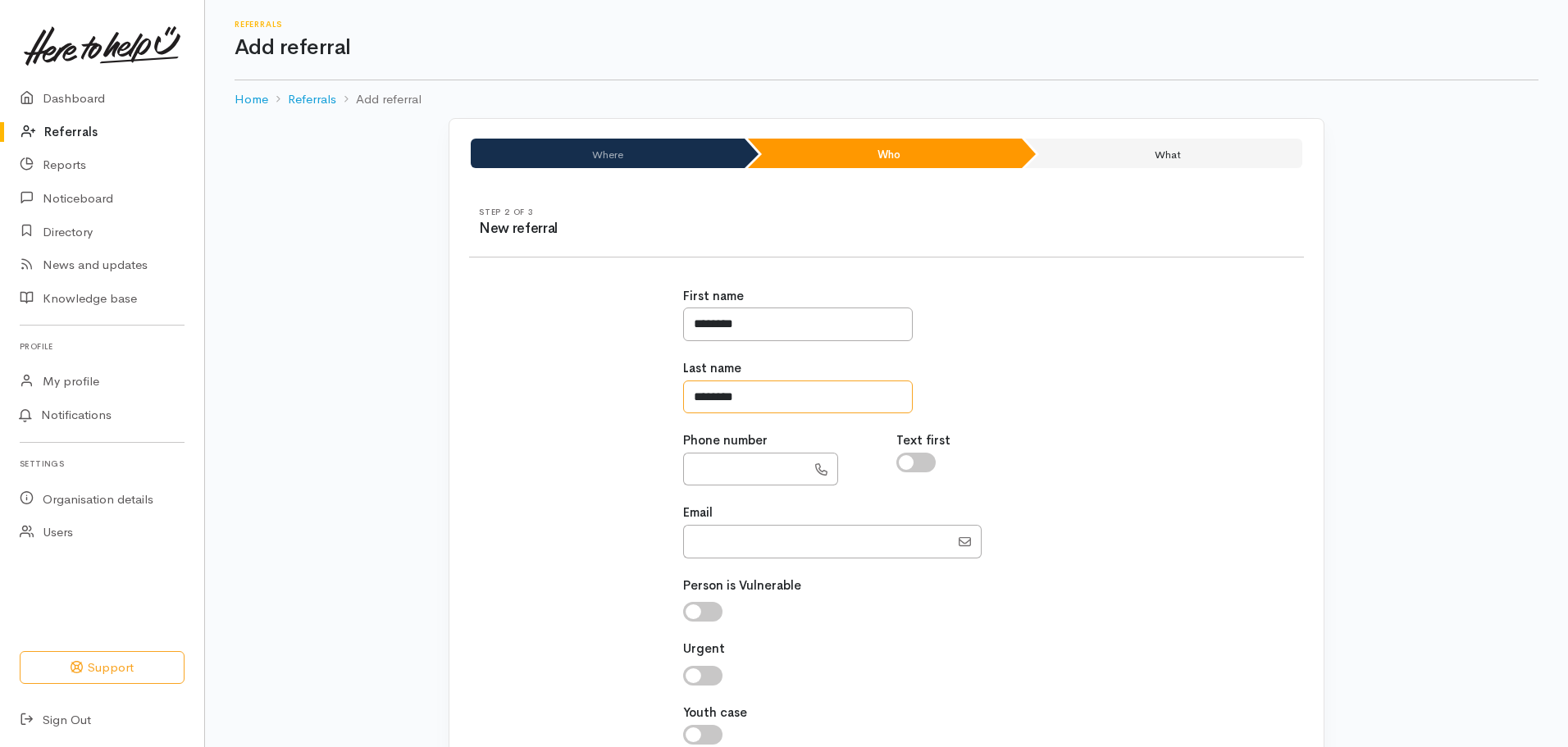
type input "******"
click at [718, 466] on input "text" at bounding box center [745, 469] width 123 height 33
click at [719, 465] on input "text" at bounding box center [745, 469] width 123 height 33
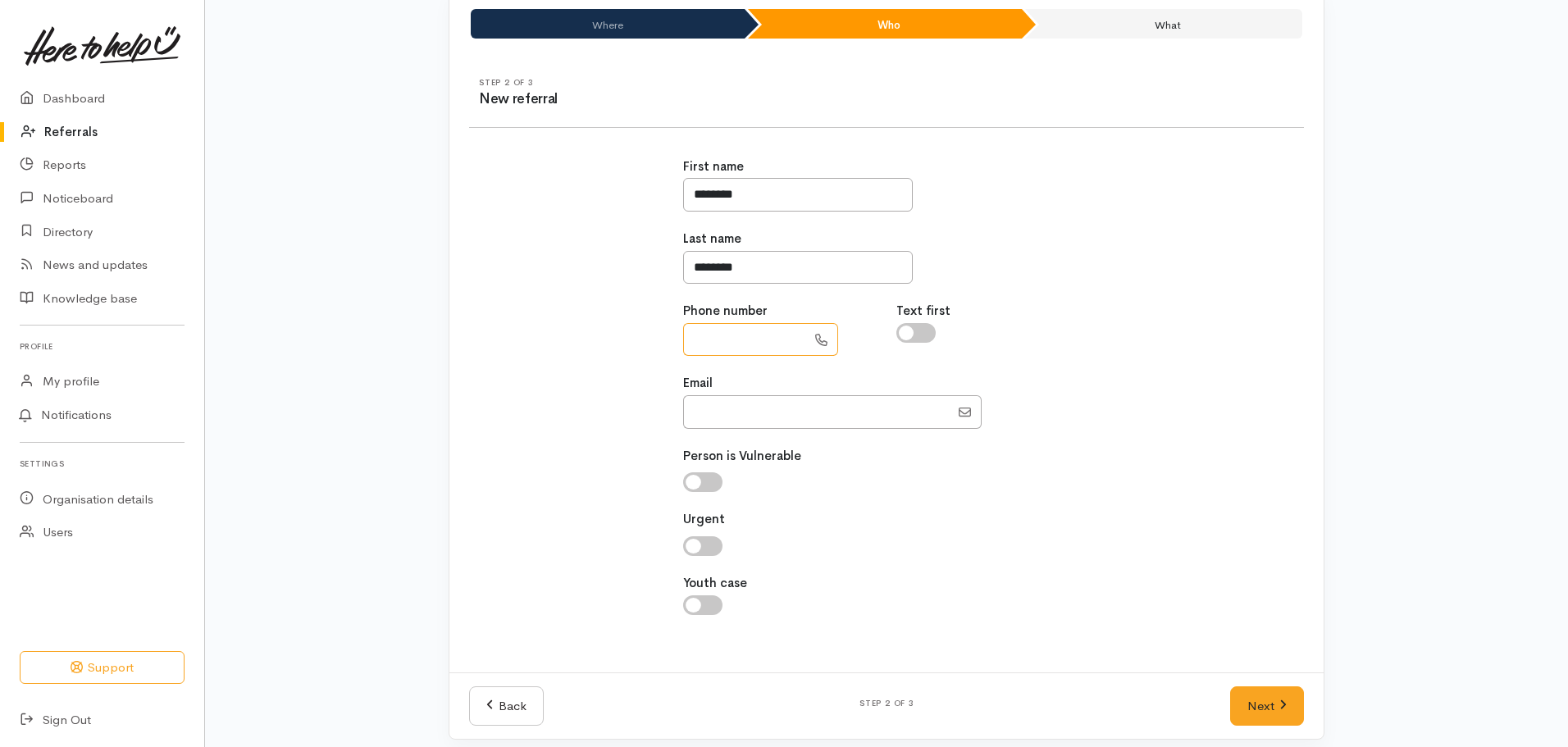
scroll to position [142, 0]
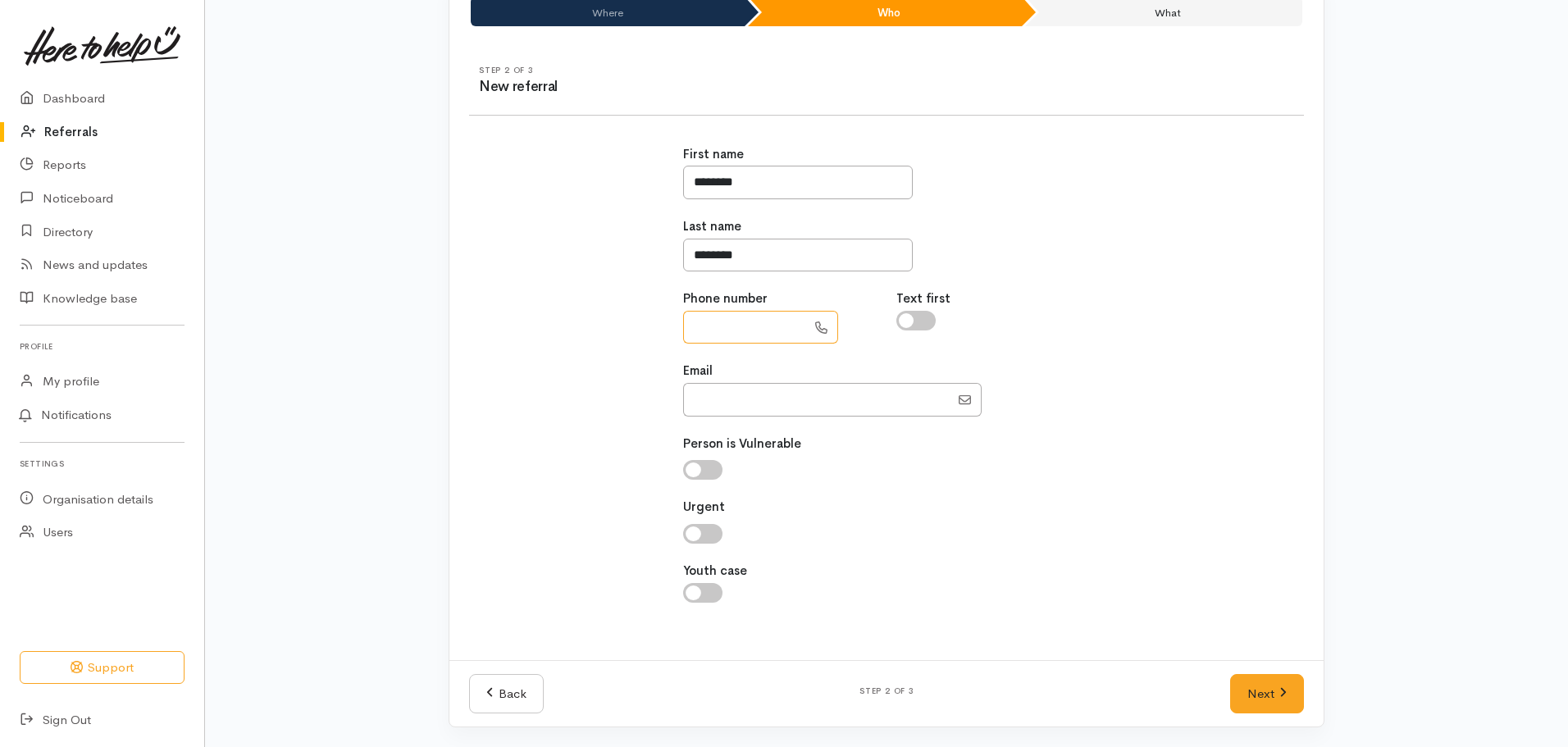
click at [744, 331] on input "text" at bounding box center [745, 327] width 123 height 33
type input "**********"
click at [781, 401] on input "Email" at bounding box center [816, 400] width 267 height 33
paste input "private007pi@outlook.com"
type input "private007pi@outlook.com"
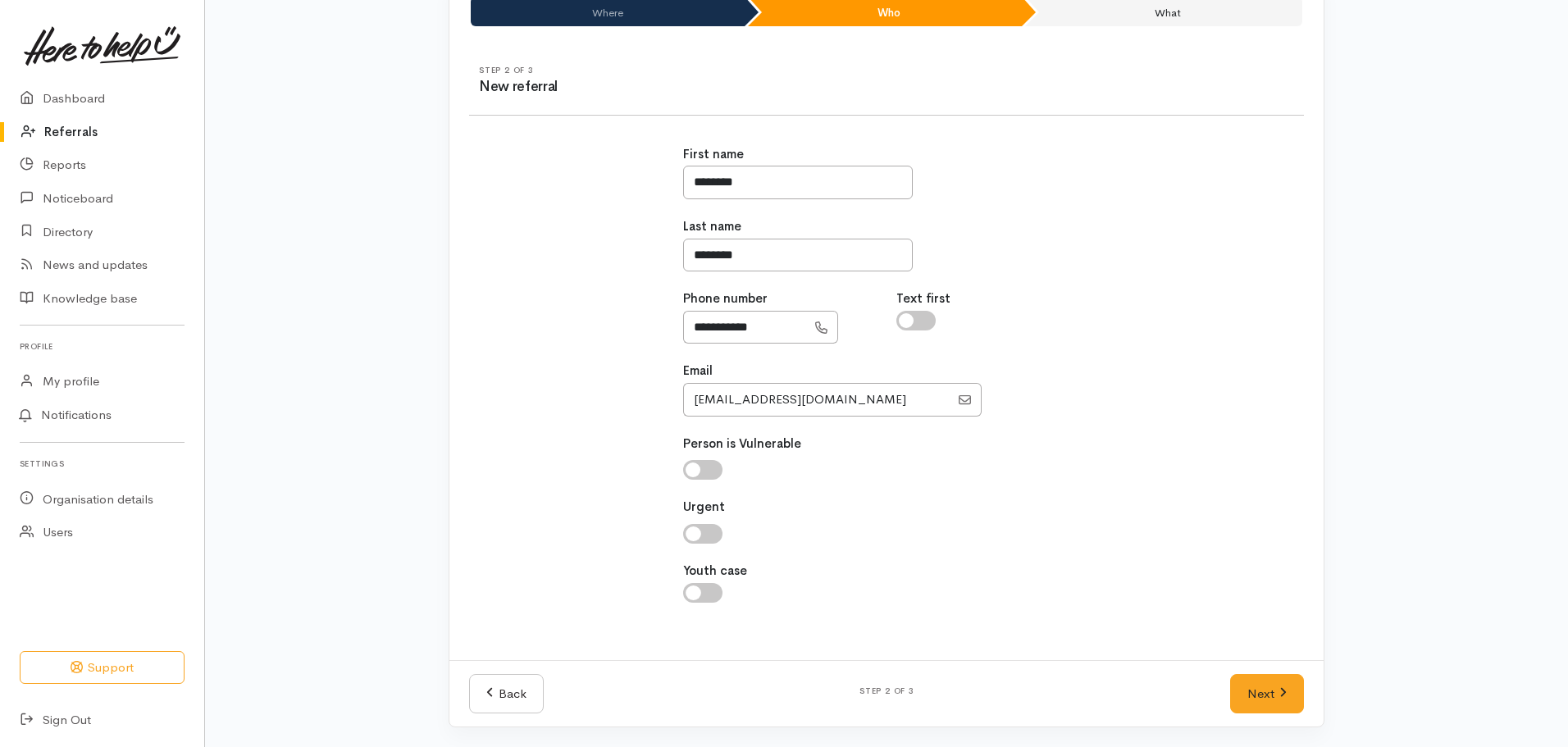
click at [691, 468] on input "checkbox" at bounding box center [702, 470] width 39 height 20
checkbox input "true"
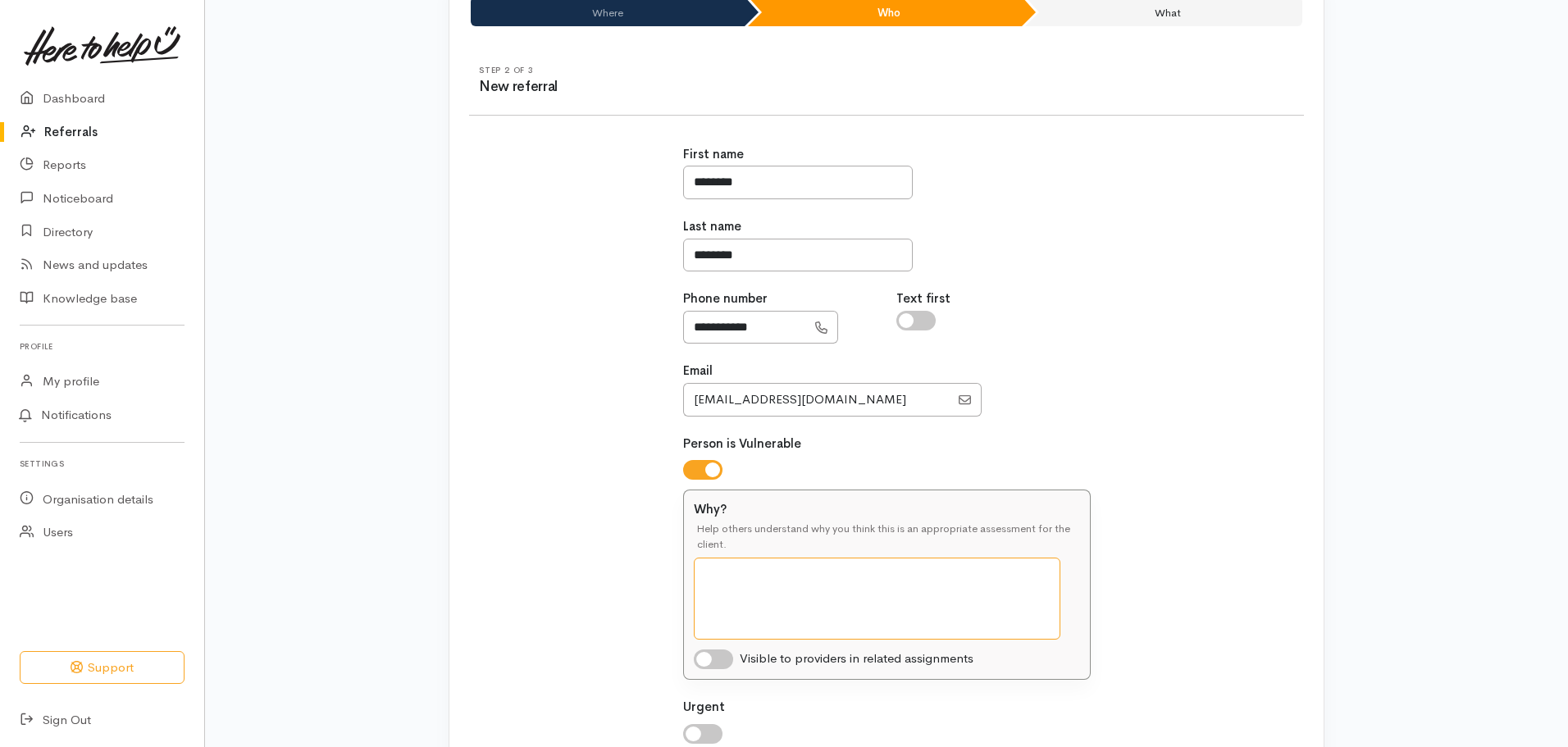
click at [834, 582] on textarea "Why?" at bounding box center [877, 598] width 367 height 82
click at [831, 565] on textarea "she is 87 years old I" at bounding box center [877, 598] width 367 height 82
paste textarea "Denise"
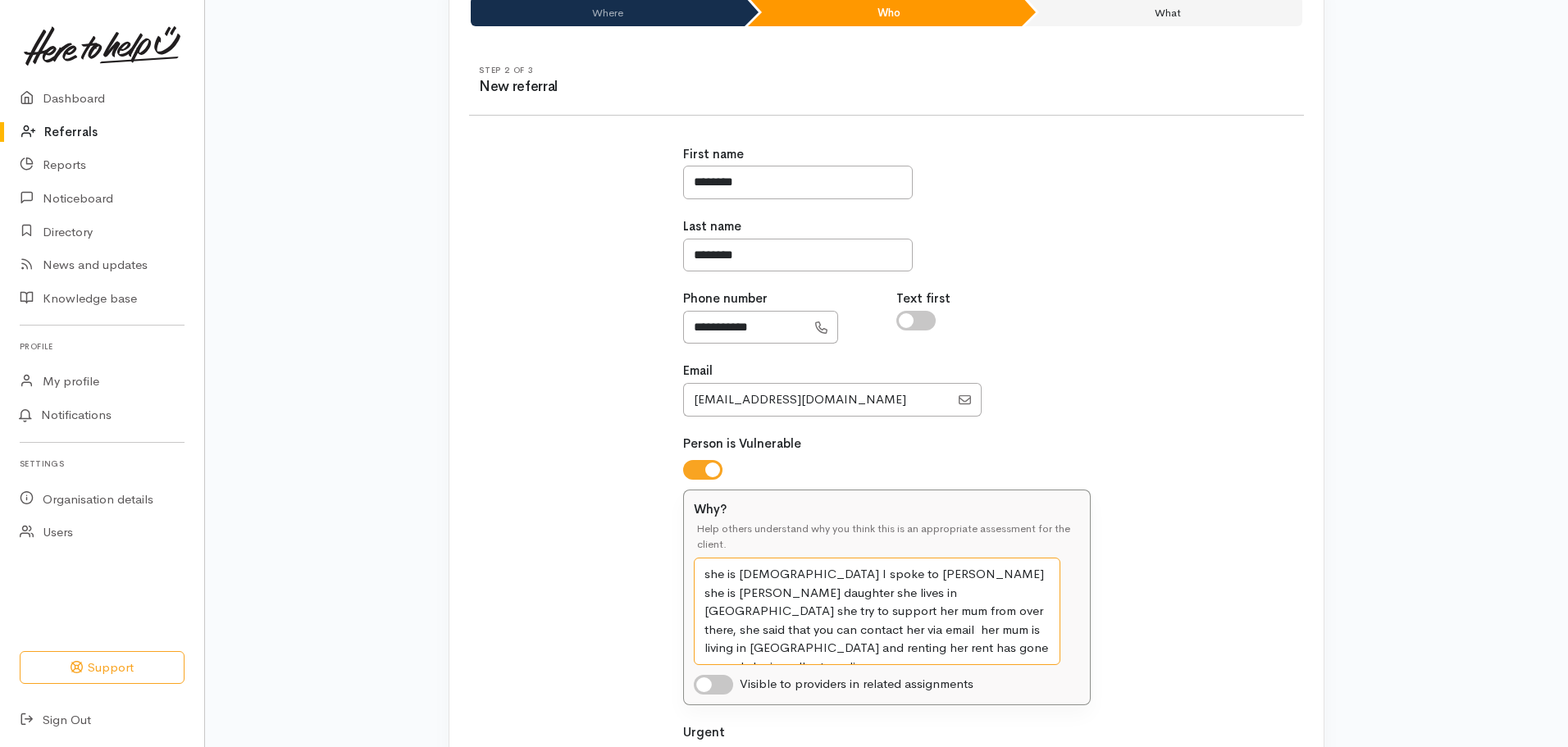
paste textarea "Denise"
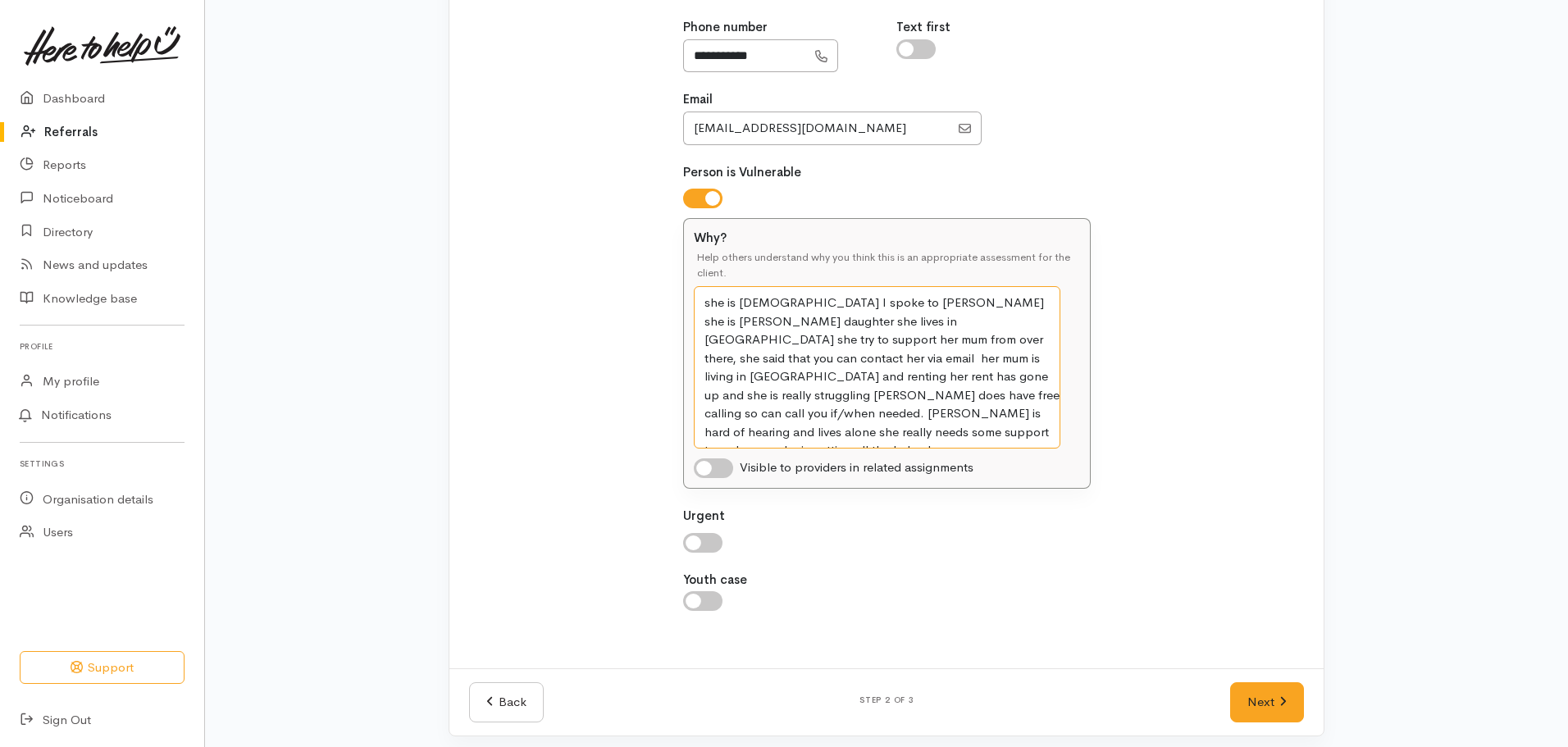
scroll to position [422, 0]
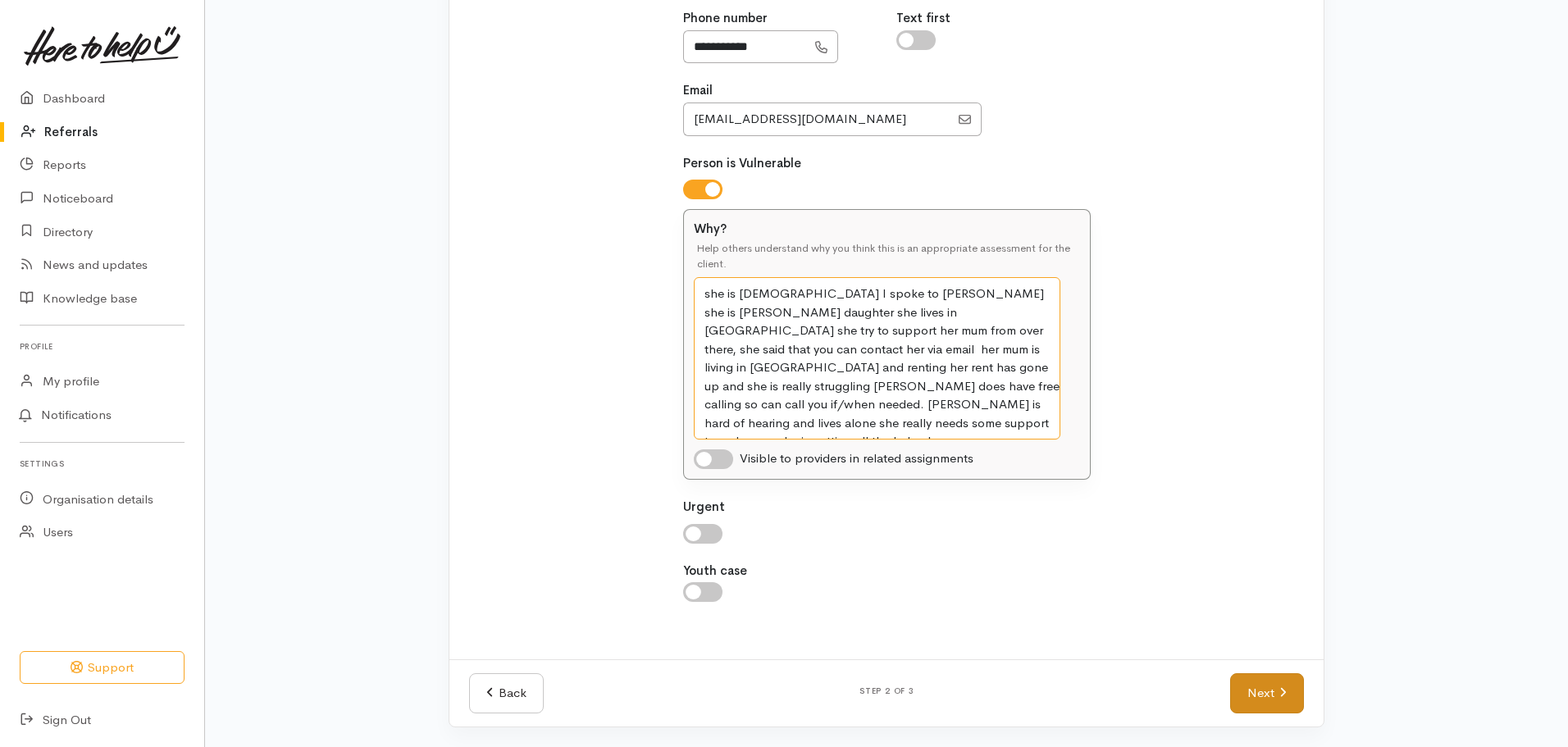
type textarea "she is 87 years old I spoke to Denise she is Phyllis daughter she lives in auth…"
click at [1258, 689] on link "Next" at bounding box center [1266, 693] width 74 height 40
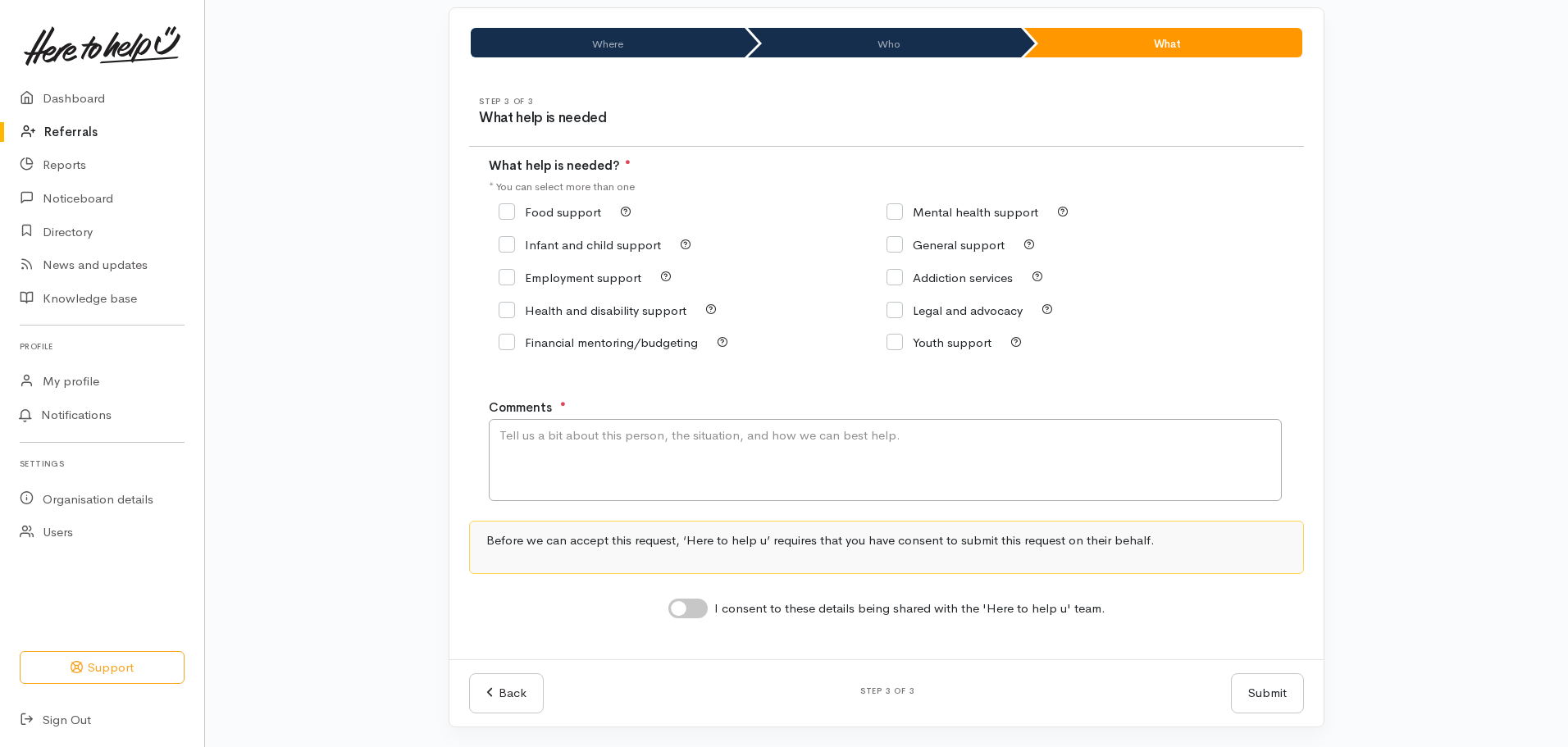
scroll to position [111, 0]
click at [896, 243] on input "General support" at bounding box center [946, 244] width 118 height 12
checkbox input "true"
click at [508, 314] on input "Health and disability support" at bounding box center [592, 310] width 187 height 12
checkbox input "true"
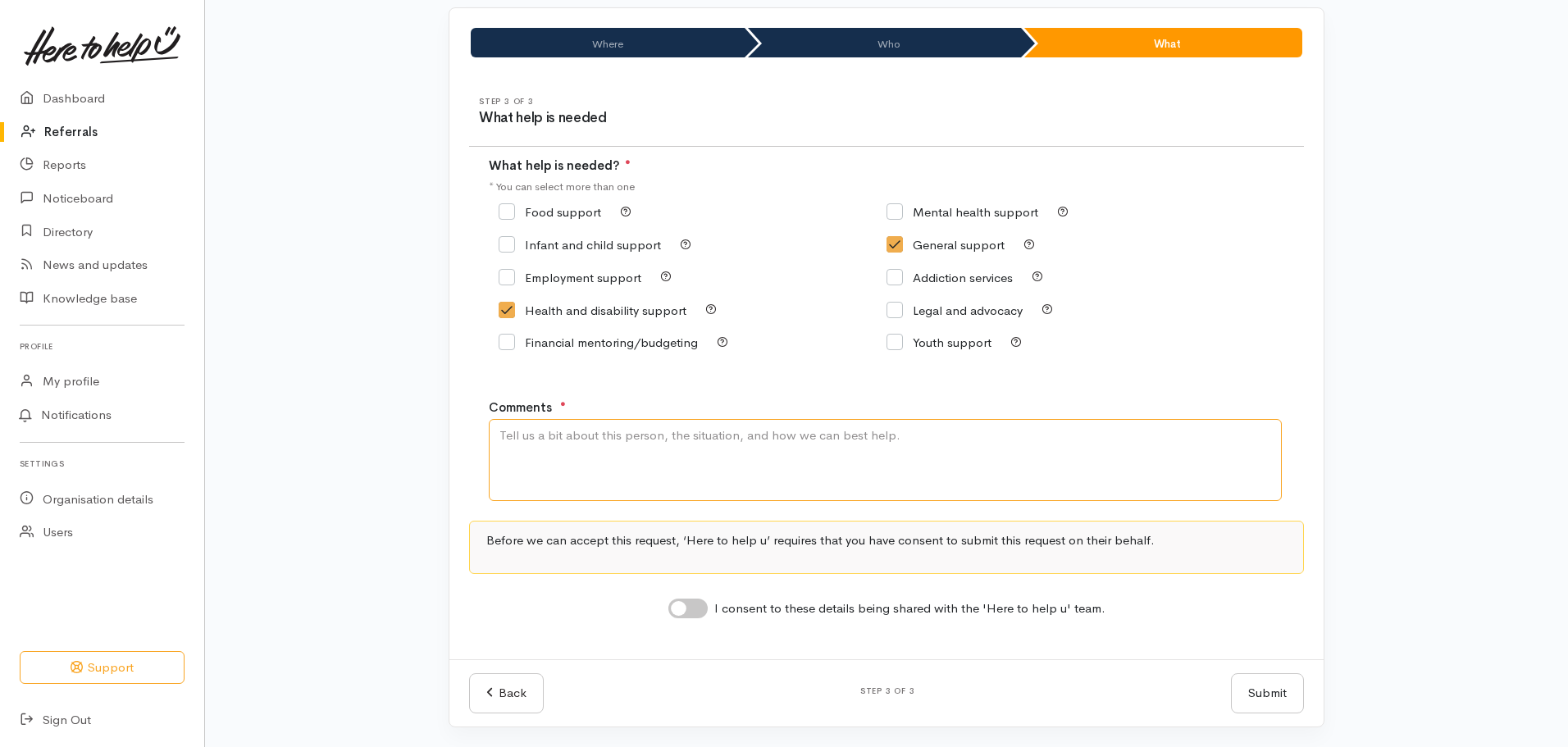
click at [697, 461] on textarea "Comments" at bounding box center [886, 460] width 793 height 82
click at [777, 436] on textarea "Comments" at bounding box center [886, 460] width 793 height 82
drag, startPoint x: 610, startPoint y: 464, endPoint x: 605, endPoint y: 456, distance: 9.4
click at [610, 464] on textarea "Comments" at bounding box center [886, 460] width 793 height 82
paste textarea "Phyllis"
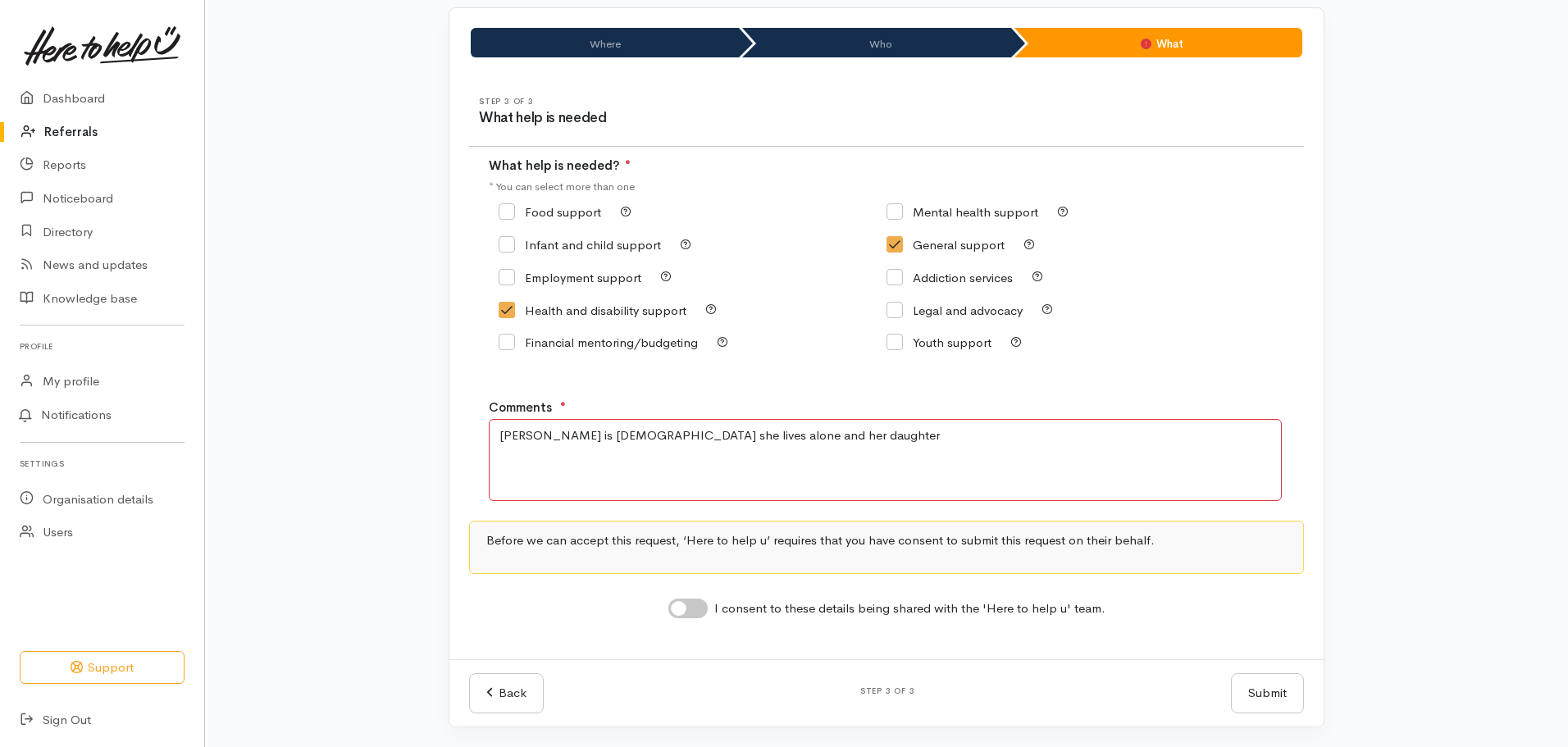
click at [816, 436] on textarea "Phyllis is 87 years old she lives alone and her daughter" at bounding box center [886, 460] width 793 height 82
click at [993, 437] on textarea "Phyllis is 87 years old she lives alone and her daughter is trying to support h…" at bounding box center [886, 460] width 793 height 82
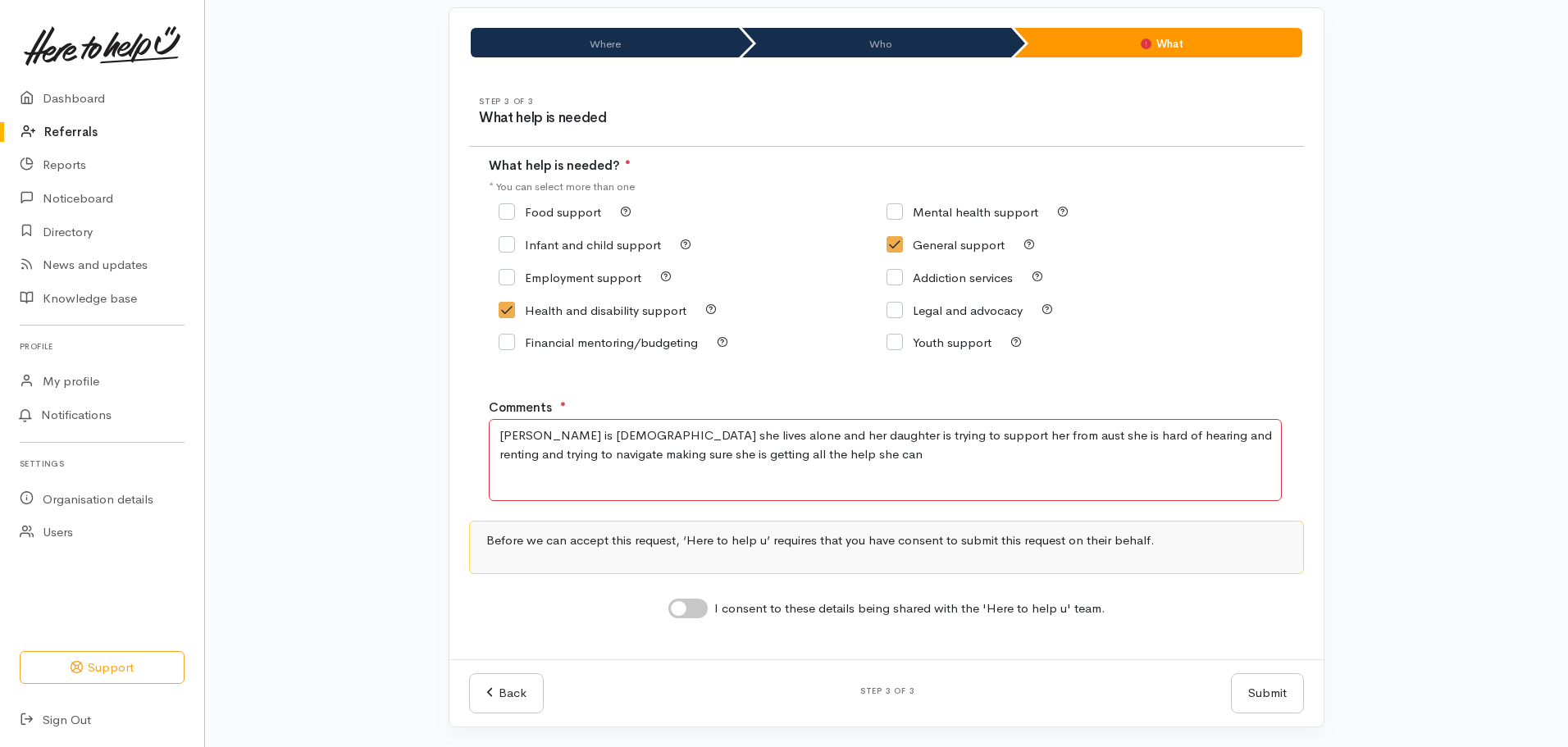
type textarea "[PERSON_NAME] is [DEMOGRAPHIC_DATA] she lives alone and her daughter is trying …"
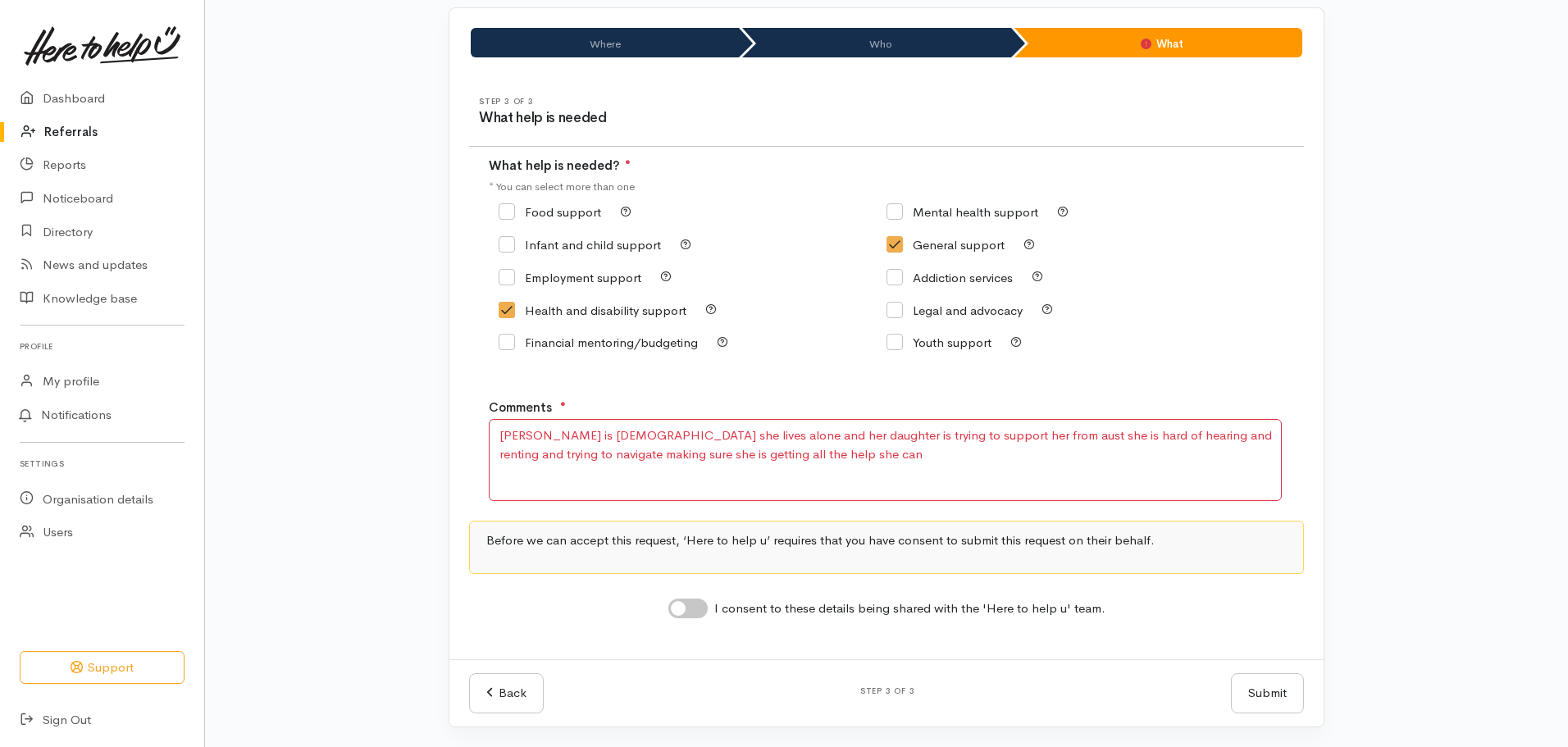
click at [682, 605] on input "I consent to these details being shared with the 'Here to help u' team." at bounding box center [687, 608] width 39 height 20
checkbox input "true"
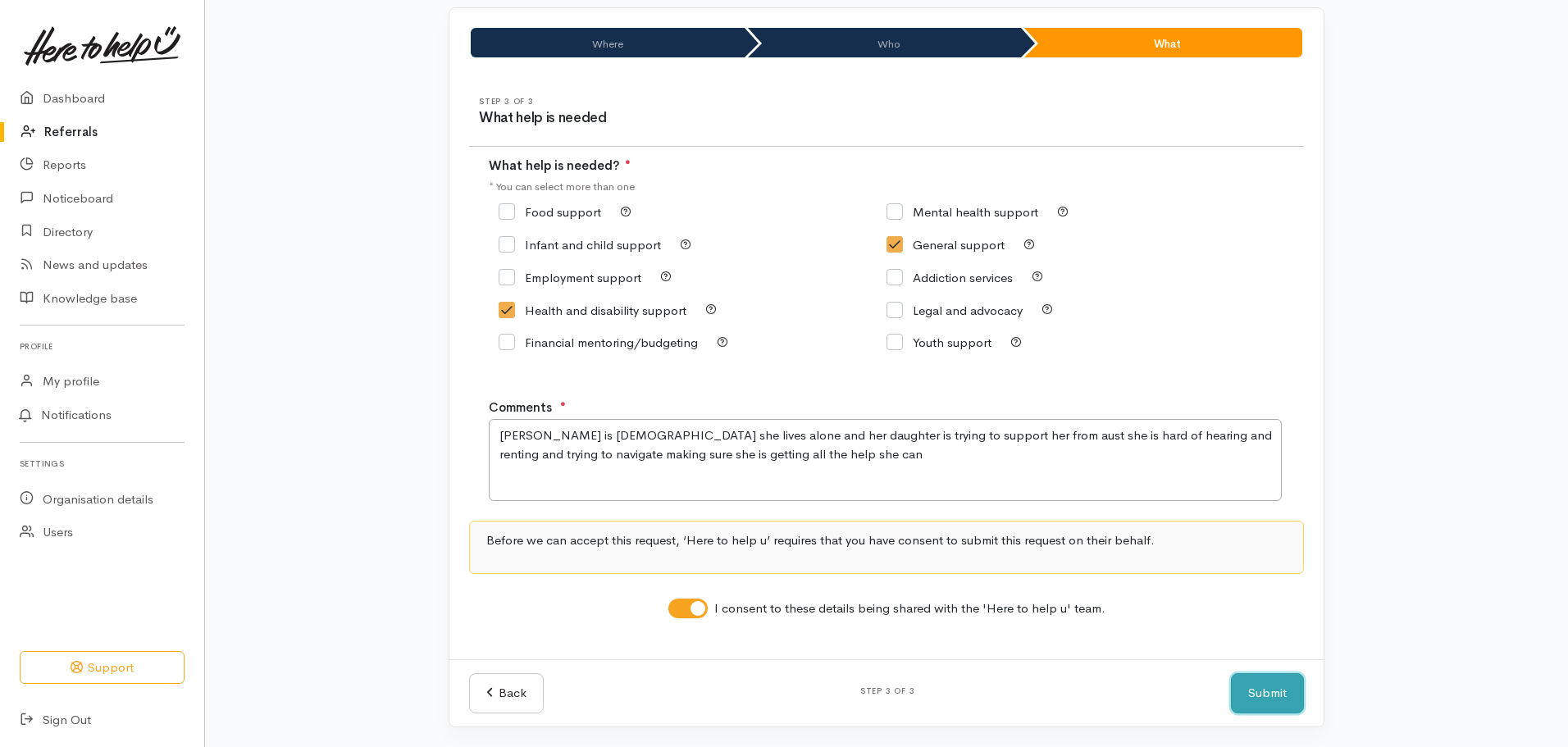
drag, startPoint x: 1260, startPoint y: 700, endPoint x: 1081, endPoint y: 520, distance: 253.9
click at [1260, 699] on button "Submit" at bounding box center [1267, 693] width 73 height 40
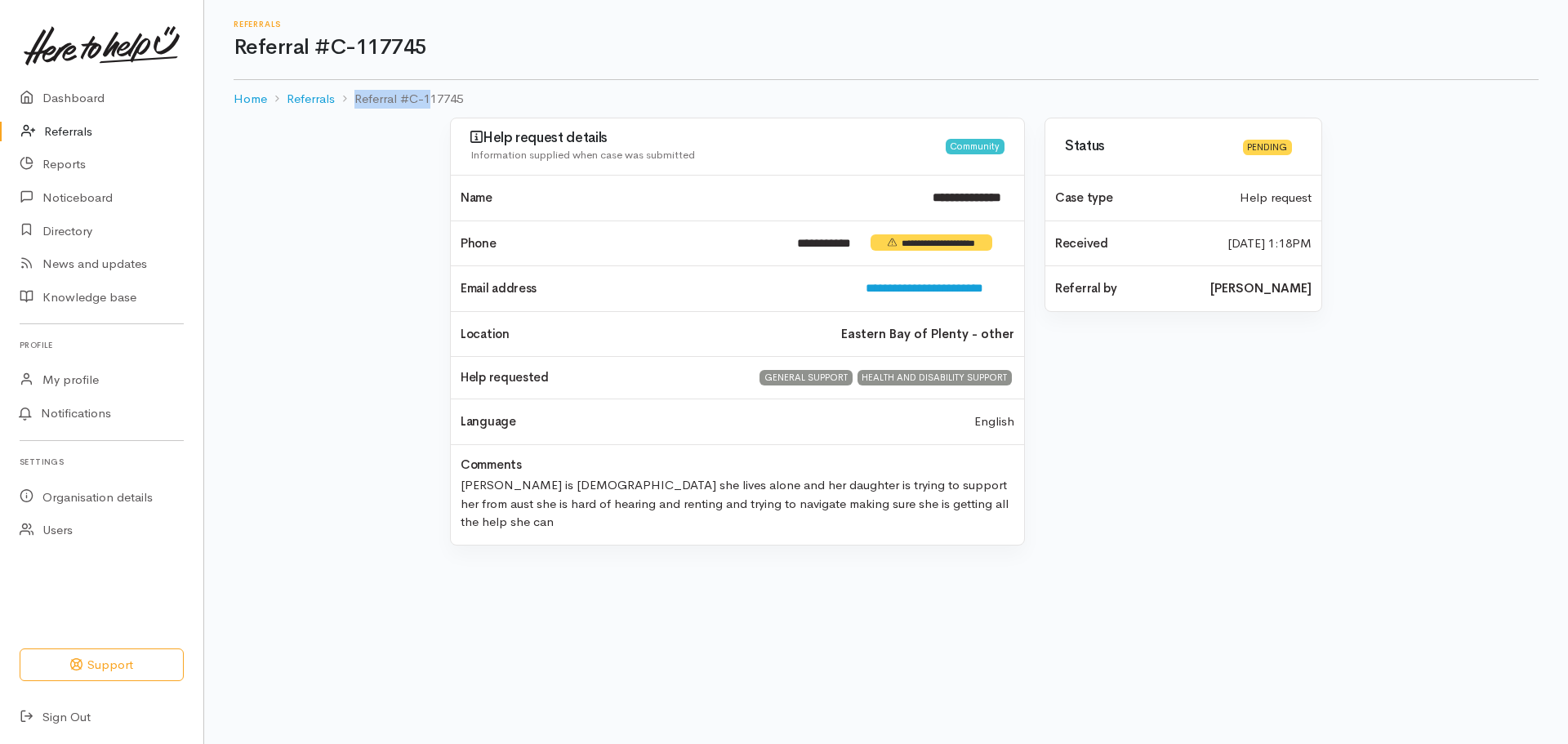
drag, startPoint x: 441, startPoint y: 99, endPoint x: 470, endPoint y: 101, distance: 29.1
click at [435, 99] on ol "Home Referrals Referral #C-117745" at bounding box center [885, 99] width 1305 height 38
click at [480, 101] on ol "Home Referrals Referral #C-117745" at bounding box center [885, 99] width 1305 height 38
click at [473, 96] on ol "Home Referrals Referral #C-117745" at bounding box center [885, 99] width 1305 height 38
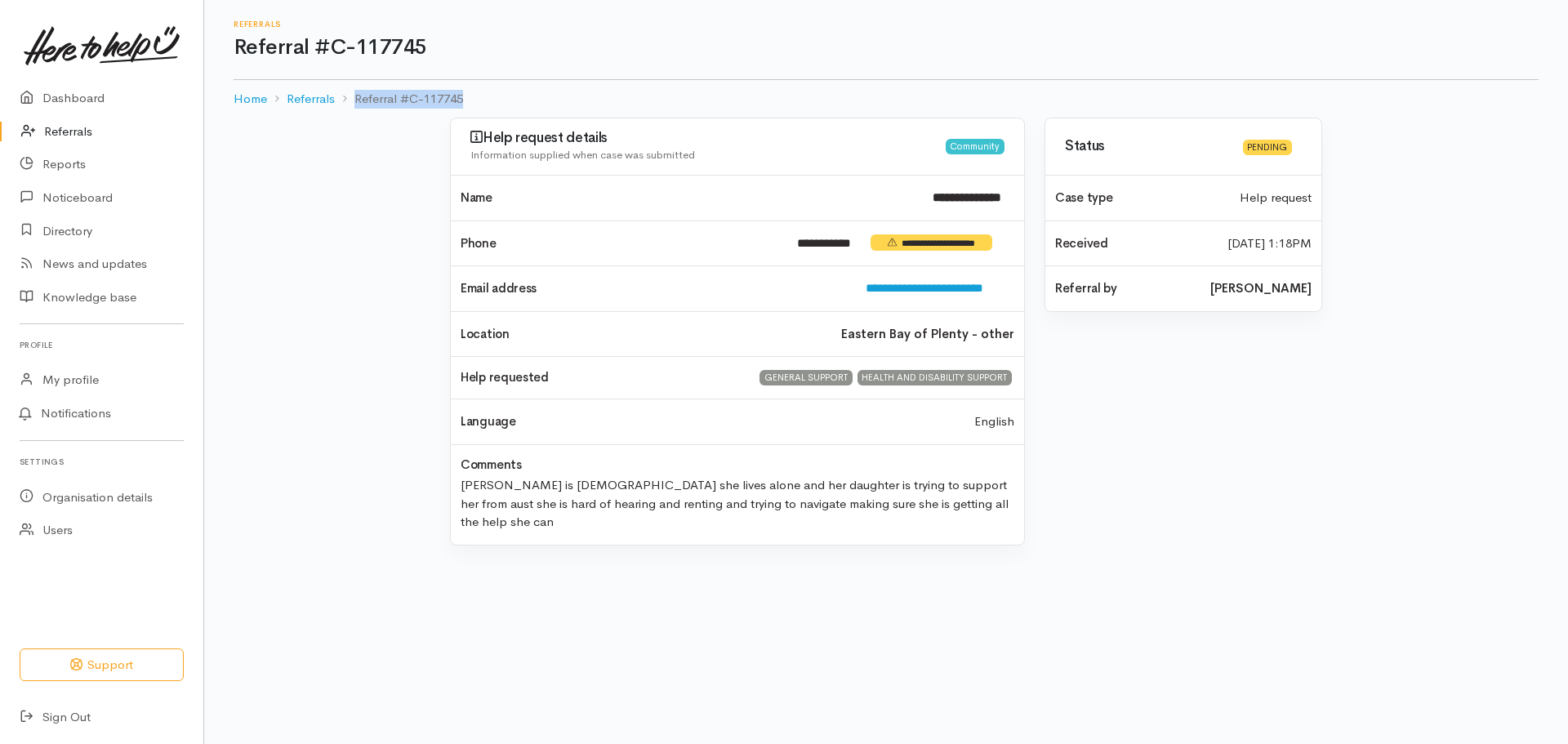
drag, startPoint x: 469, startPoint y: 100, endPoint x: 462, endPoint y: 95, distance: 8.6
click at [462, 95] on ol "Home Referrals Referral #C-117745" at bounding box center [885, 99] width 1305 height 38
copy li "Referral #C-117745"
